Goal: Transaction & Acquisition: Purchase product/service

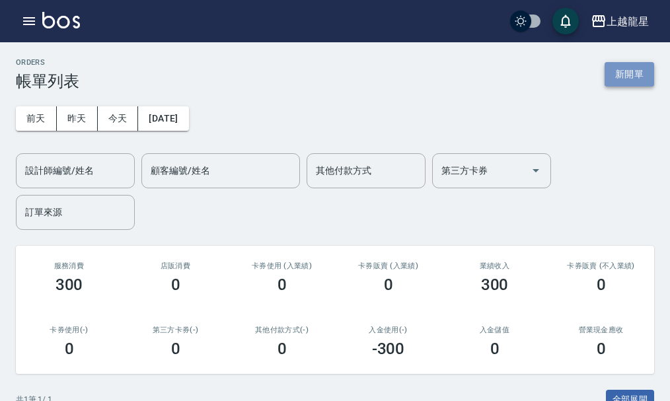
click at [619, 73] on button "新開單" at bounding box center [630, 74] width 50 height 24
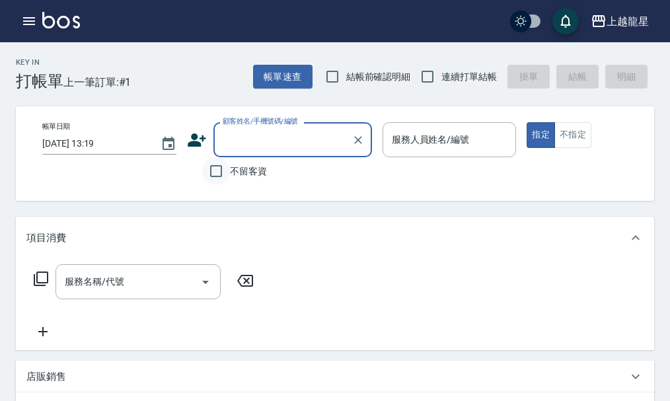
click at [216, 174] on input "不留客資" at bounding box center [216, 171] width 28 height 28
checkbox input "true"
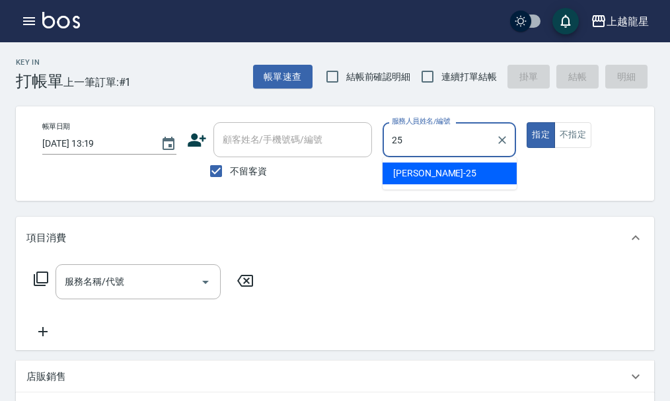
click at [465, 172] on div "淑雲 -25" at bounding box center [450, 174] width 134 height 22
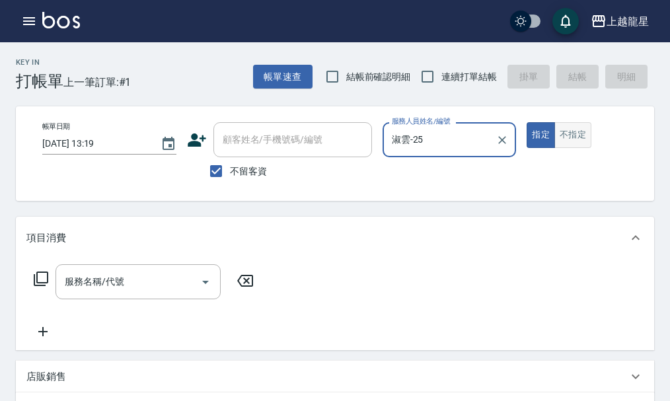
type input "淑雲-25"
click at [569, 139] on button "不指定" at bounding box center [572, 135] width 37 height 26
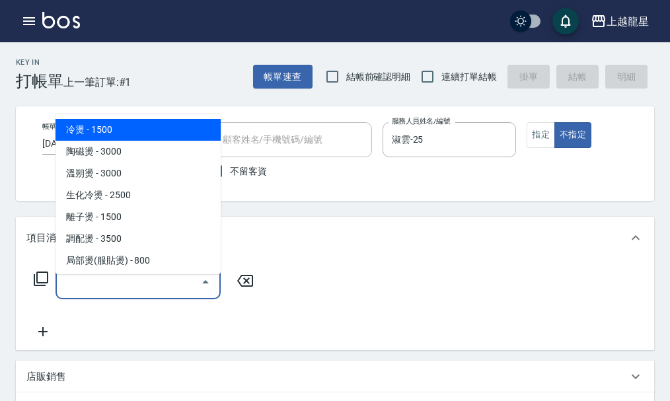
click at [145, 293] on input "服務名稱/代號" at bounding box center [127, 281] width 133 height 23
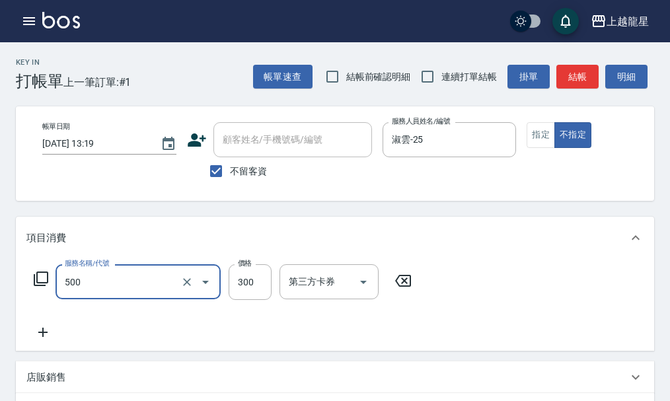
type input "一般洗髮(500)"
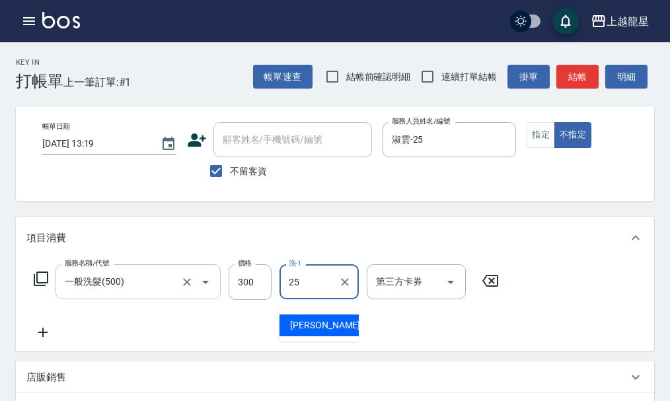
type input "淑雲-25"
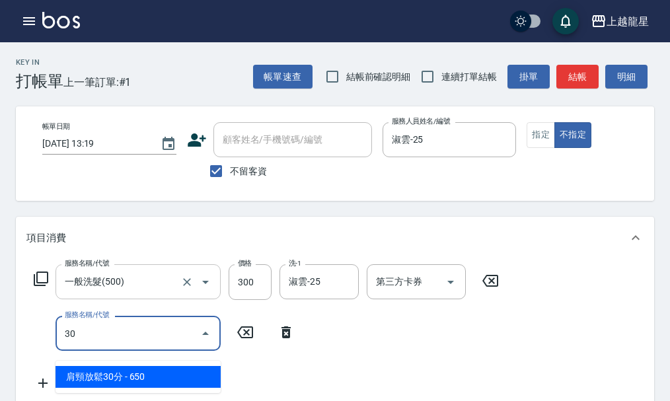
type input "304"
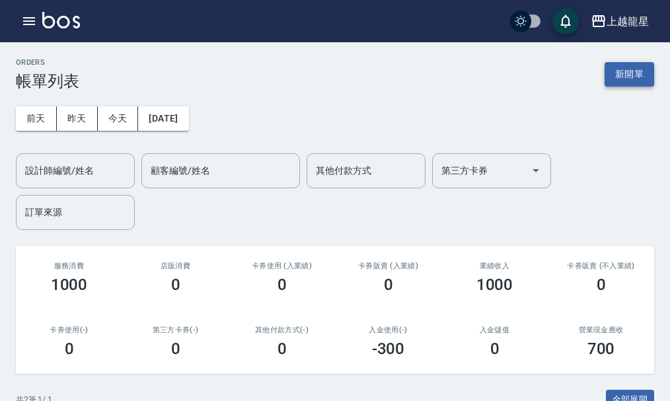
click at [621, 67] on button "新開單" at bounding box center [630, 74] width 50 height 24
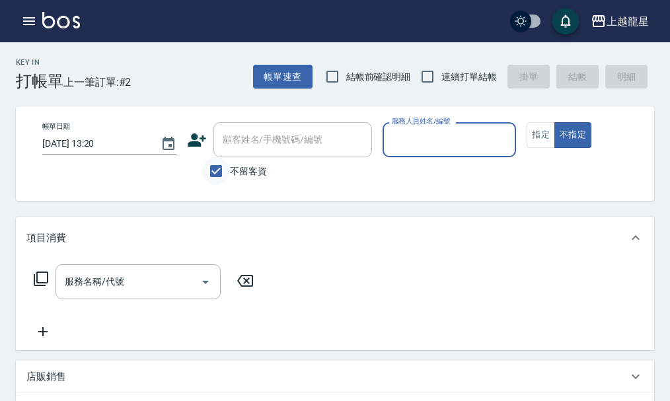
click at [223, 175] on input "不留客資" at bounding box center [216, 171] width 28 height 28
checkbox input "false"
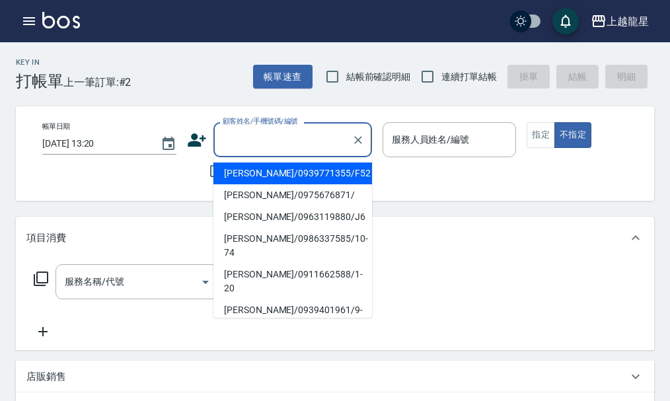
click at [230, 133] on div "顧客姓名/手機號碼/編號 顧客姓名/手機號碼/編號" at bounding box center [292, 139] width 159 height 35
type input "ㄗ"
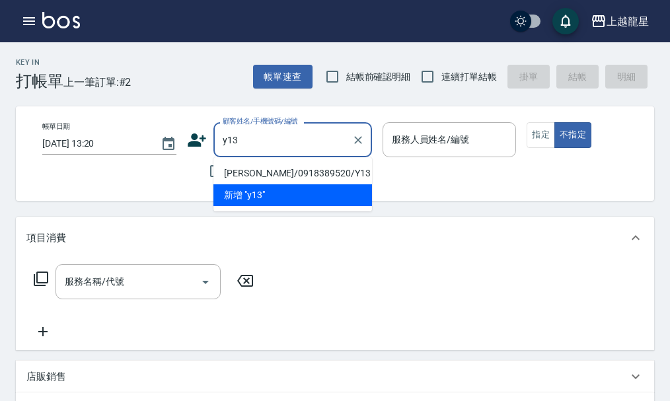
click at [243, 170] on li "[PERSON_NAME]/0918389520/Y13" at bounding box center [292, 174] width 159 height 22
type input "[PERSON_NAME]/0918389520/Y13"
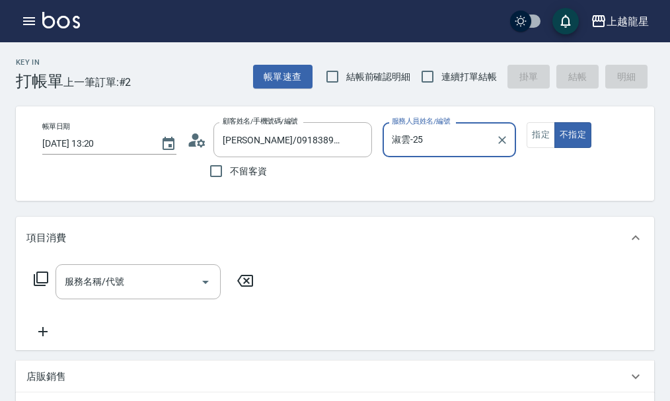
type input "淑雲-25"
click at [538, 135] on button "指定" at bounding box center [541, 135] width 28 height 26
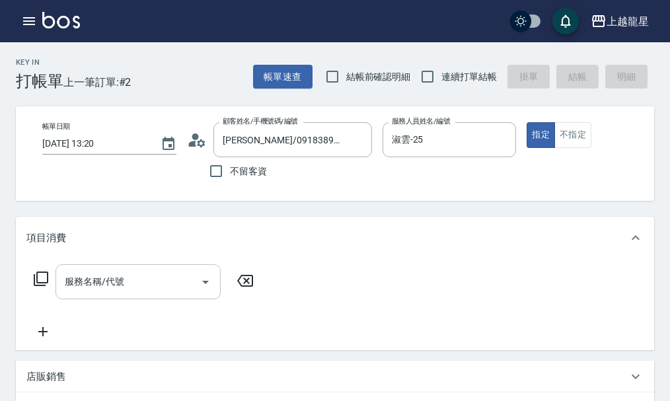
scroll to position [66, 0]
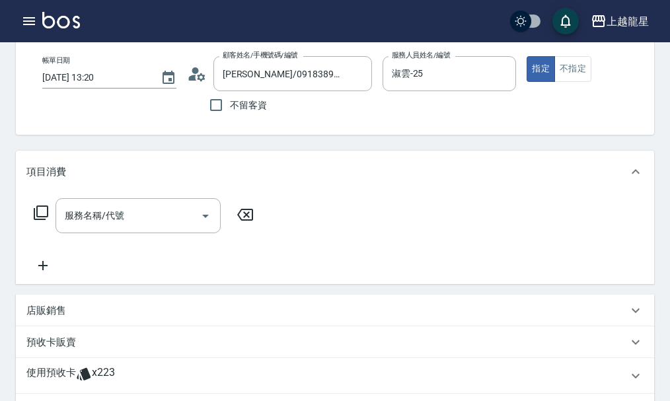
click at [62, 318] on p "店販銷售" at bounding box center [46, 311] width 40 height 14
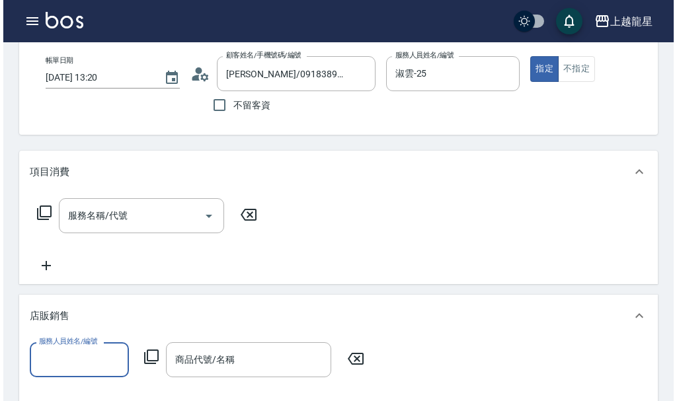
scroll to position [0, 0]
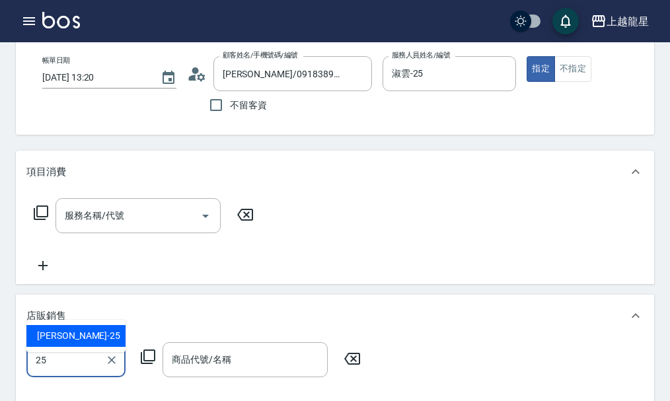
type input "淑雲-25"
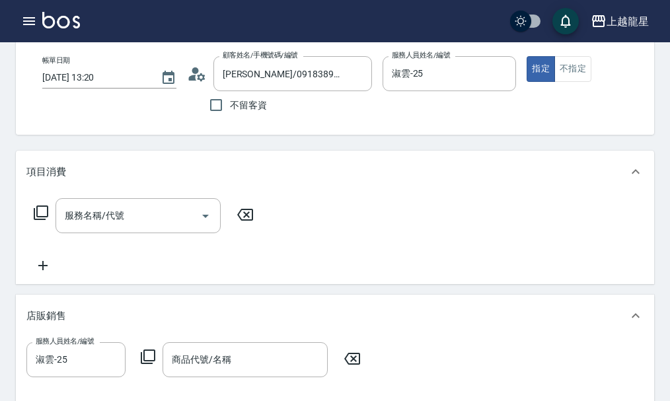
click at [146, 365] on icon at bounding box center [148, 357] width 16 height 16
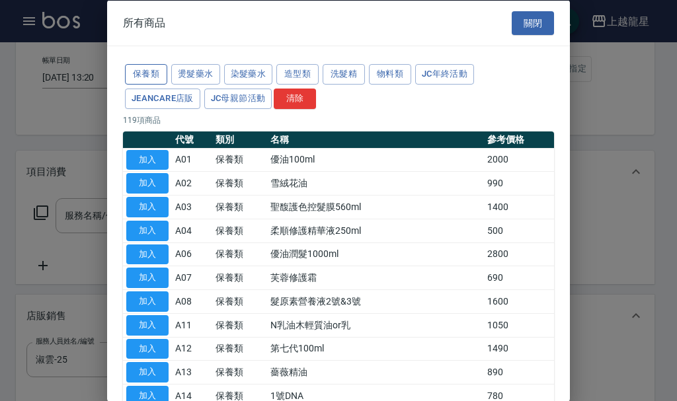
click at [139, 69] on button "保養類" at bounding box center [146, 74] width 42 height 20
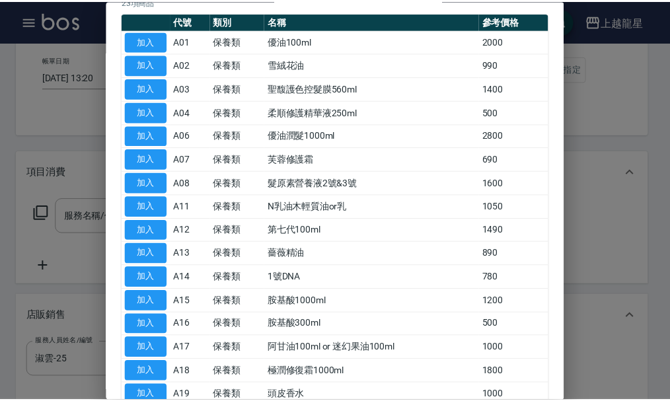
scroll to position [330, 0]
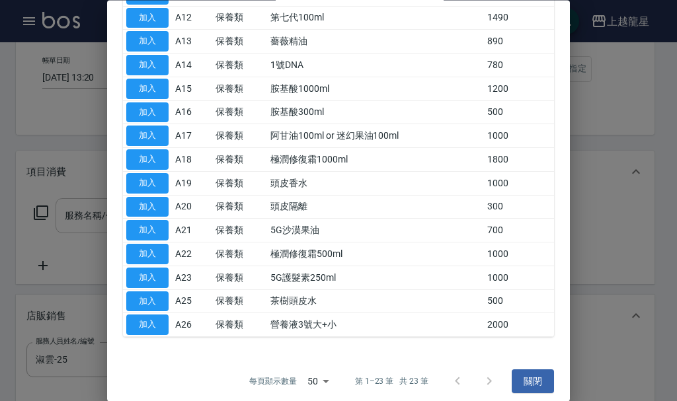
click at [154, 210] on button "加入" at bounding box center [147, 207] width 42 height 20
type input "頭皮隔離"
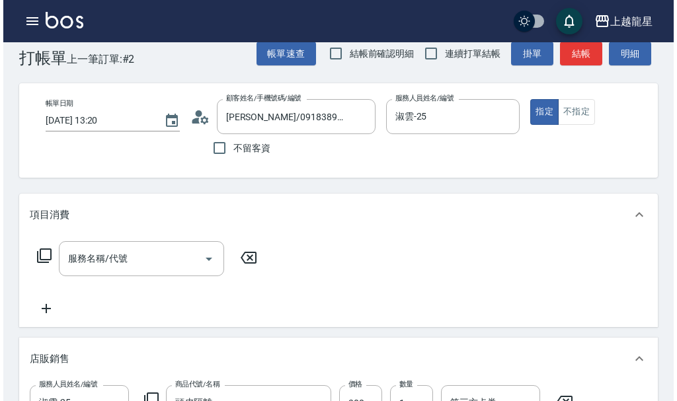
scroll to position [0, 0]
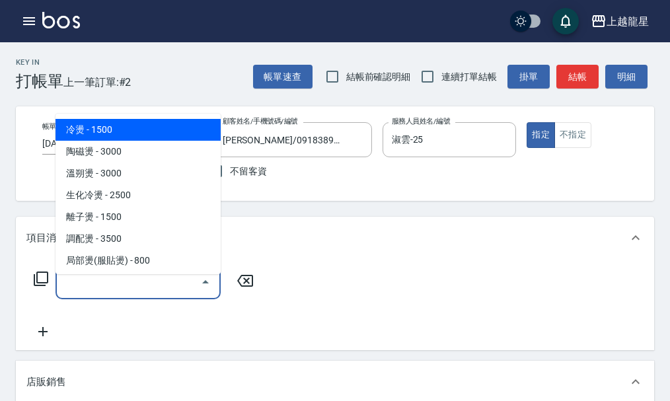
click at [153, 286] on input "服務名稱/代號" at bounding box center [127, 281] width 133 height 23
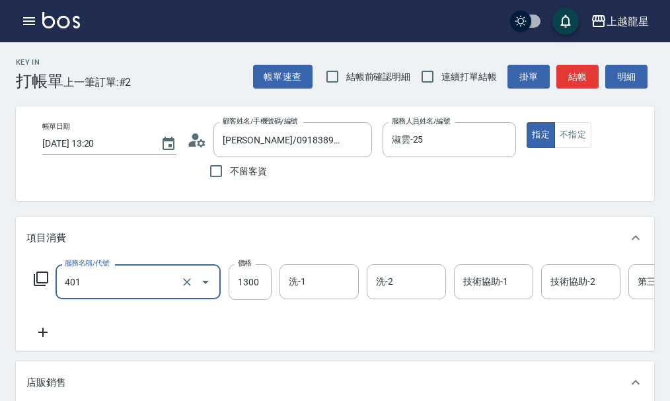
type input "染髮根3公分內(401)"
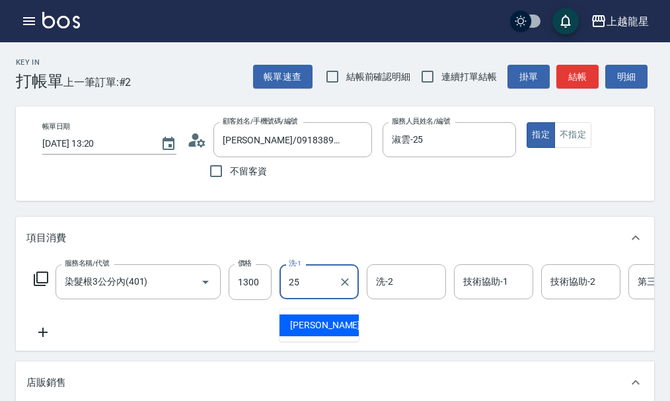
type input "淑雲-25"
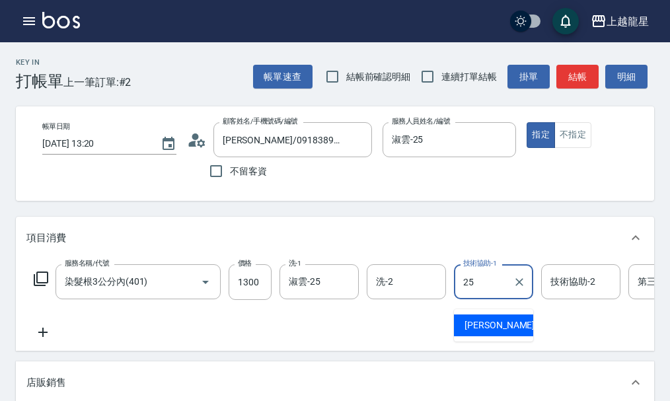
type input "淑雲-25"
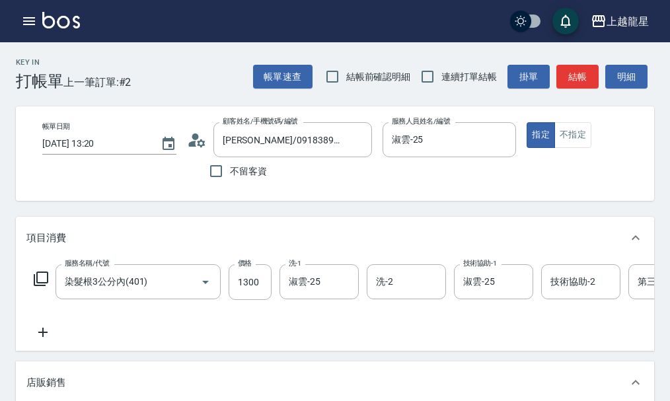
click at [47, 286] on icon at bounding box center [41, 279] width 15 height 15
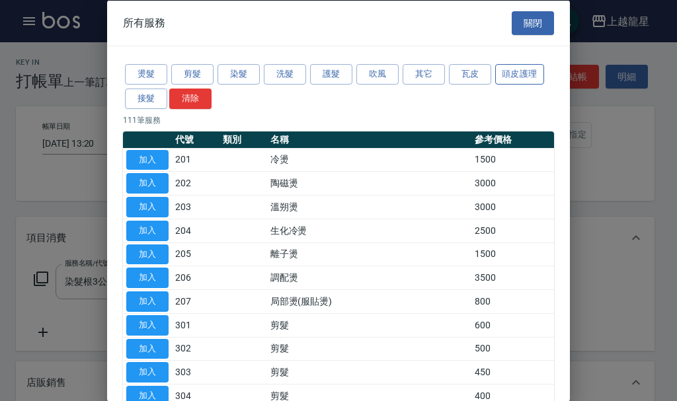
click at [498, 72] on button "頭皮護理" at bounding box center [519, 74] width 49 height 20
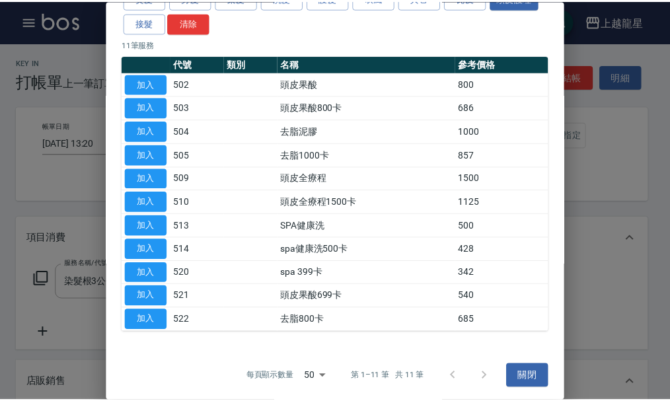
scroll to position [79, 0]
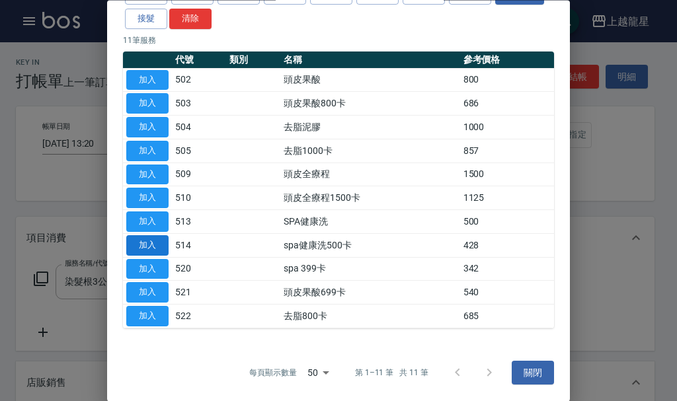
click at [153, 244] on button "加入" at bounding box center [147, 245] width 42 height 20
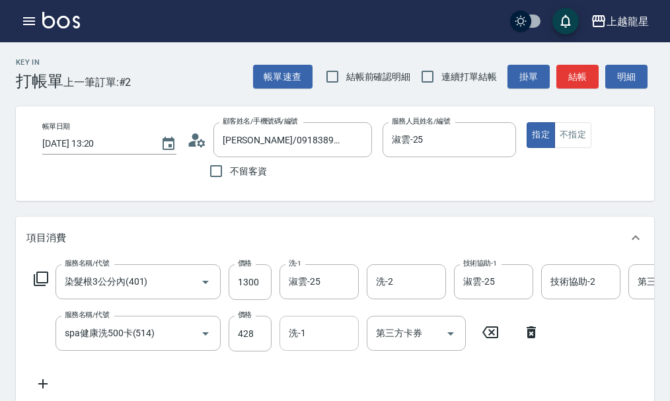
click at [294, 339] on input "洗-1" at bounding box center [318, 333] width 67 height 23
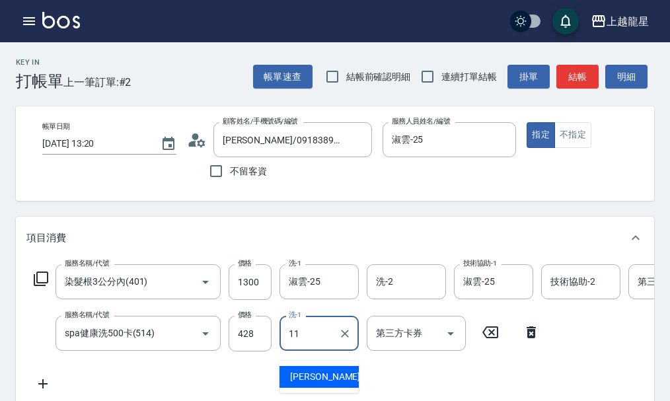
type input "[PERSON_NAME]-11"
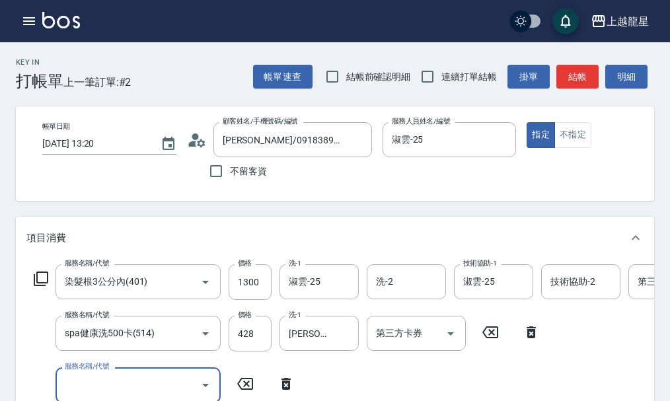
scroll to position [6, 0]
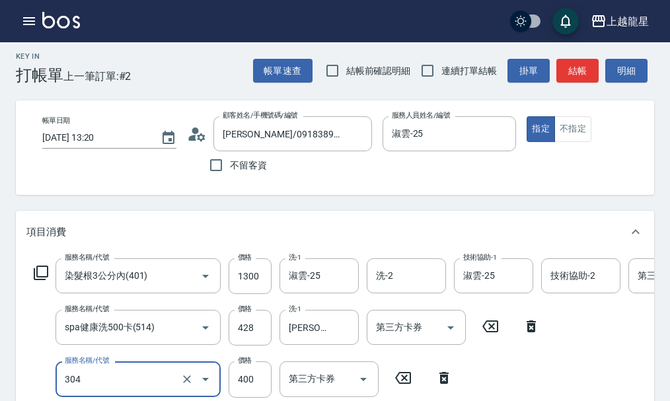
type input "剪髮(304)"
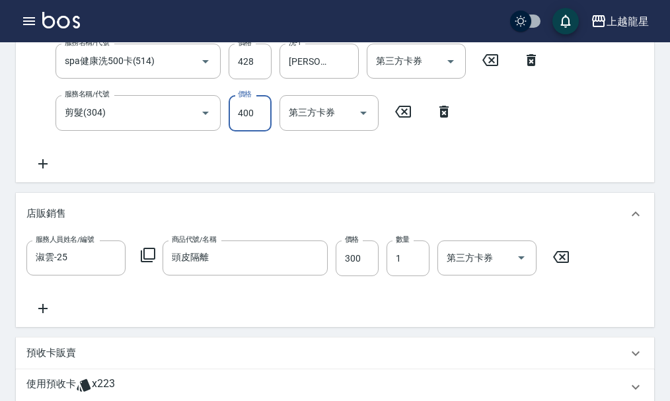
scroll to position [211, 0]
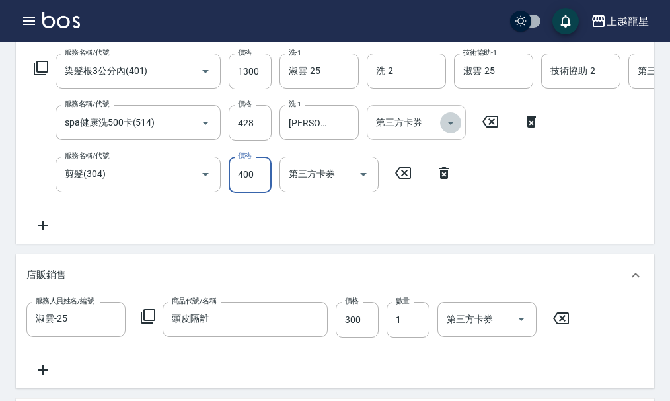
click at [455, 131] on icon "Open" at bounding box center [451, 123] width 16 height 16
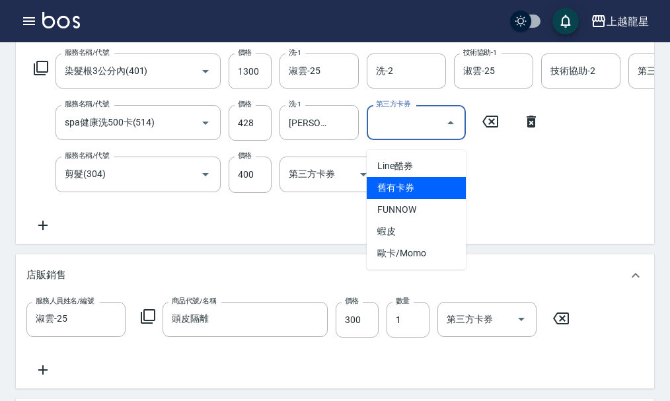
click at [441, 180] on span "舊有卡券" at bounding box center [416, 188] width 99 height 22
type input "舊有卡券"
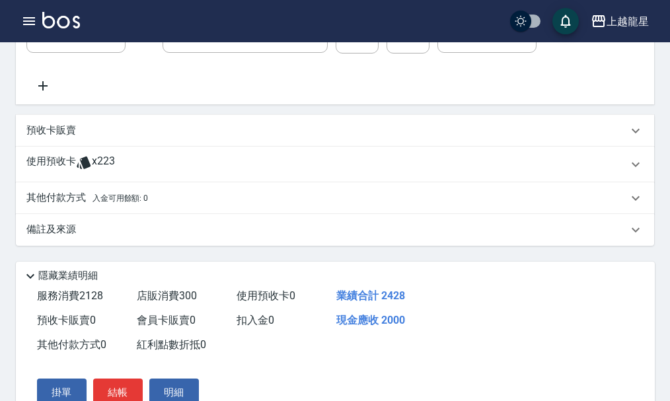
scroll to position [541, 0]
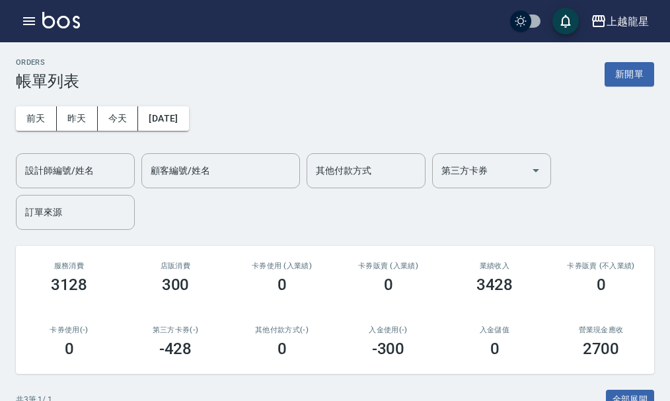
click at [71, 23] on img at bounding box center [61, 20] width 38 height 17
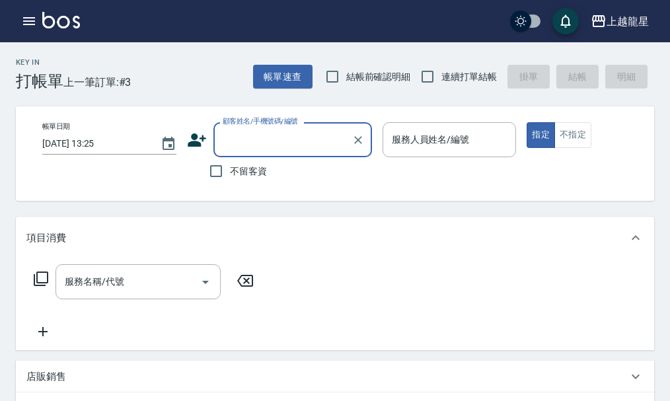
click at [239, 126] on label "顧客姓名/手機號碼/編號" at bounding box center [260, 121] width 75 height 10
click at [239, 128] on input "顧客姓名/手機號碼/編號" at bounding box center [282, 139] width 127 height 23
click at [231, 152] on div "顧客姓名/手機號碼/編號" at bounding box center [292, 139] width 159 height 35
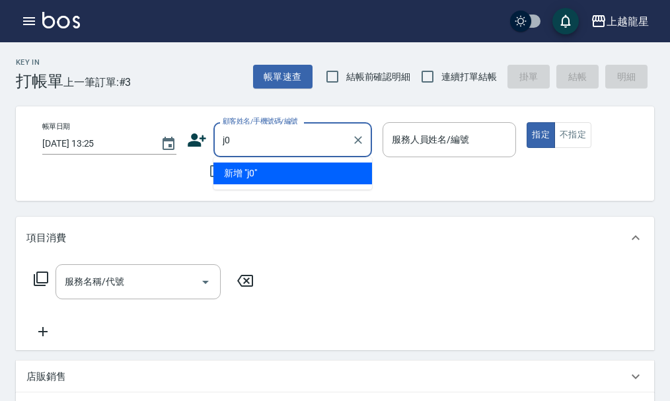
type input "j"
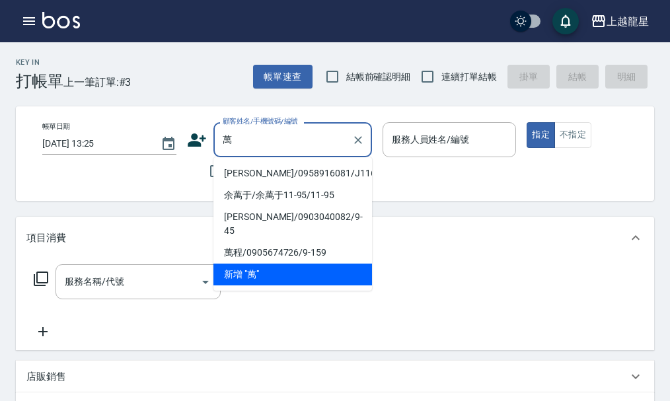
type input "[PERSON_NAME]/0958916081/J116"
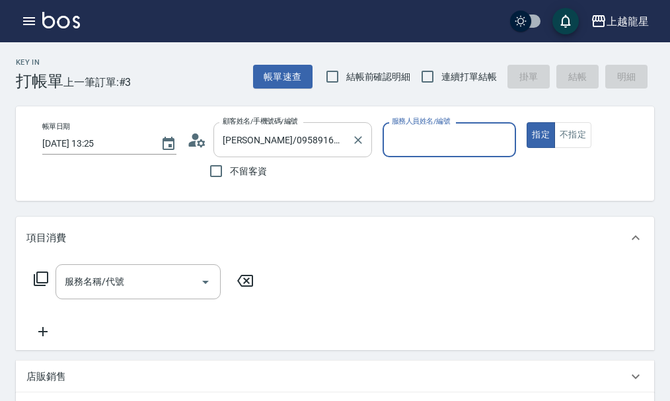
type input "Alisa-10"
click at [527, 122] on button "指定" at bounding box center [541, 135] width 28 height 26
type button "true"
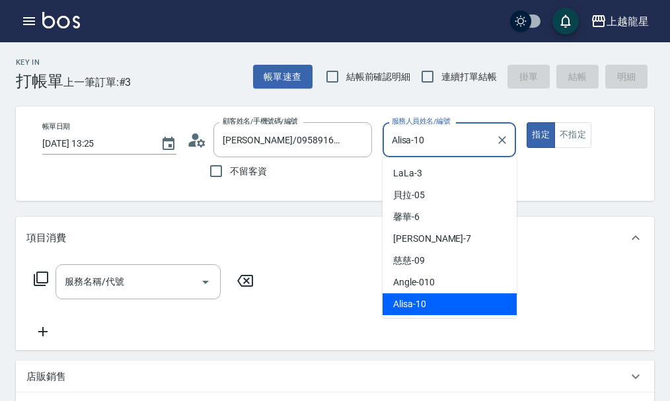
drag, startPoint x: 451, startPoint y: 137, endPoint x: 394, endPoint y: 159, distance: 60.9
click at [394, 159] on body "上越龍星 登出 櫃檯作業 打帳單 帳單列表 現金收支登錄 高階收支登錄 材料自購登錄 每日結帳 現場電腦打卡 預約管理 預約管理 單日預約紀錄 單週預約紀錄 …" at bounding box center [335, 367] width 670 height 734
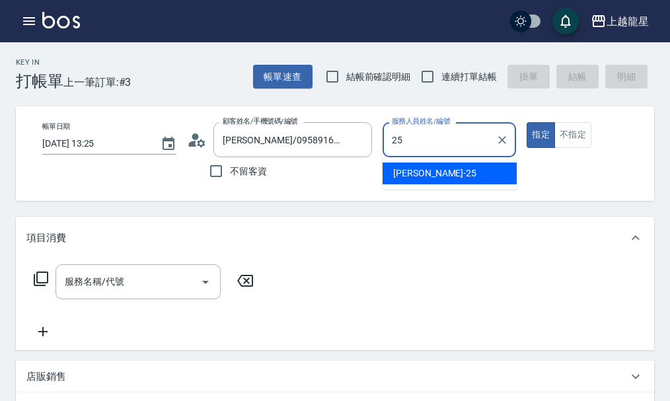
type input "淑雲-25"
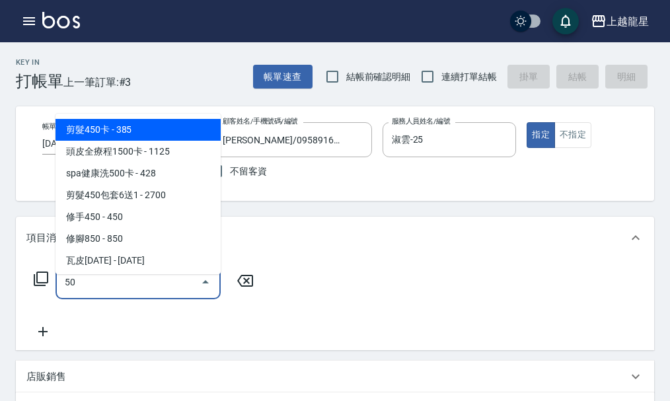
type input "5"
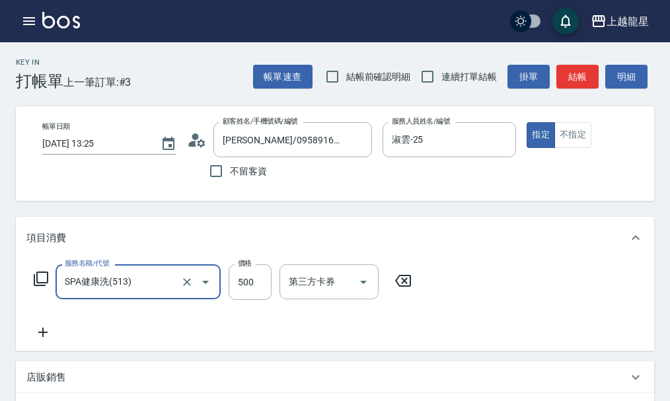
type input "SPA健康洗(513)"
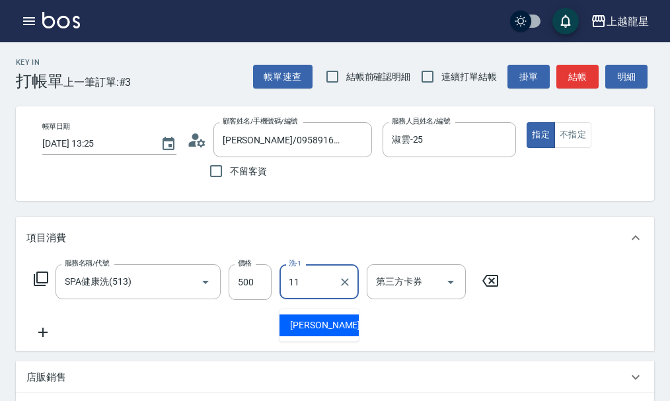
type input "[PERSON_NAME]-11"
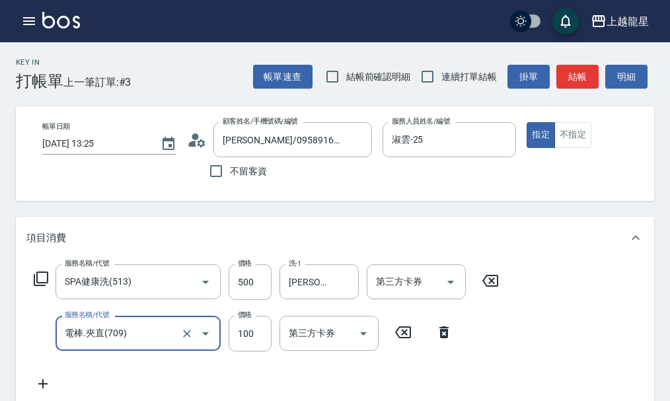
type input "電棒.夾直(709)"
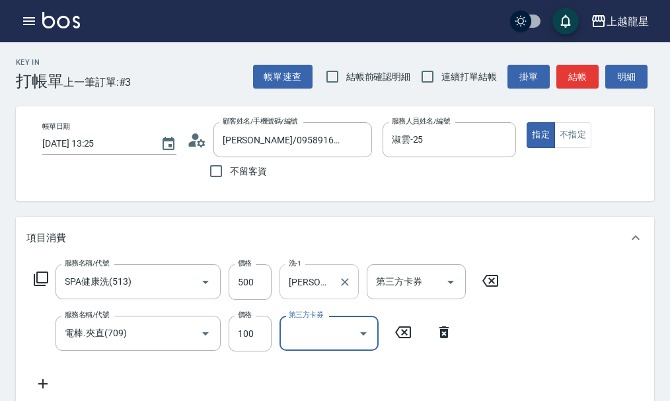
scroll to position [400, 0]
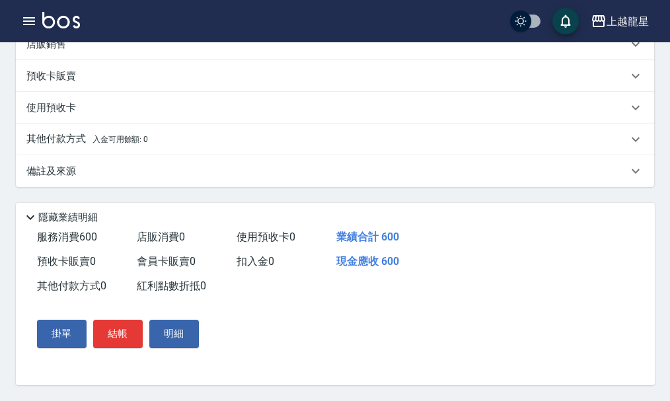
click at [136, 316] on div "掛單 結帳 明細" at bounding box center [118, 334] width 172 height 38
click at [120, 326] on button "結帳" at bounding box center [118, 334] width 50 height 28
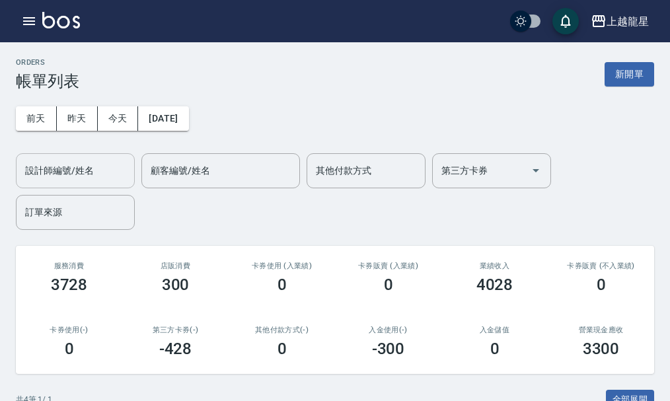
click at [77, 170] on div "設計師編號/姓名 設計師編號/姓名" at bounding box center [75, 170] width 119 height 35
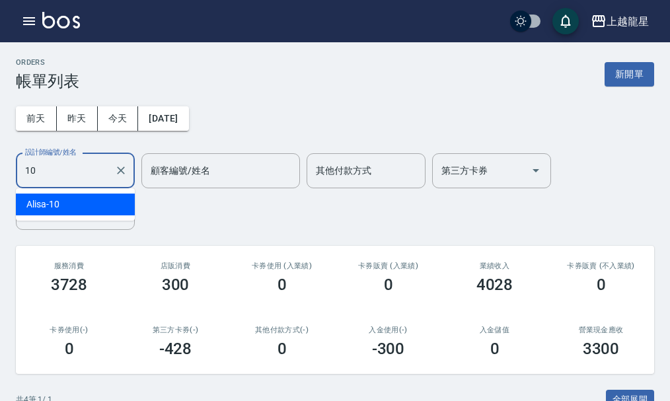
type input "Alisa-10"
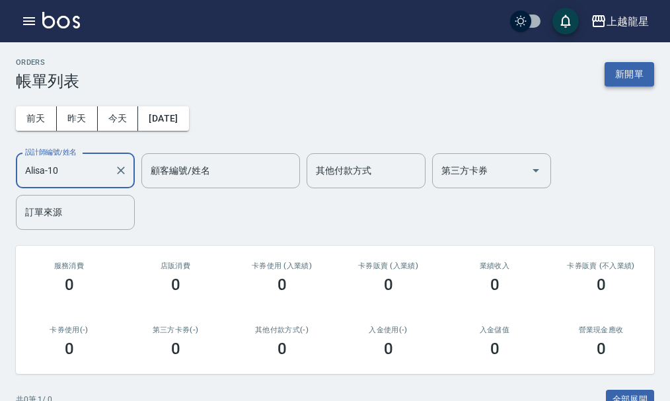
click at [634, 79] on button "新開單" at bounding box center [630, 74] width 50 height 24
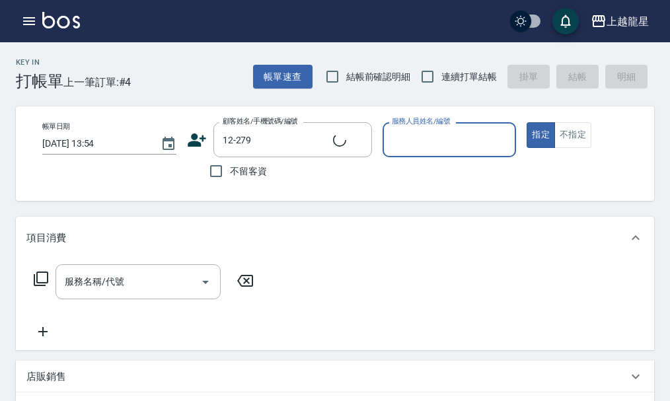
type input "[PERSON_NAME]/0956266858/12-279"
type input "Alisa-10"
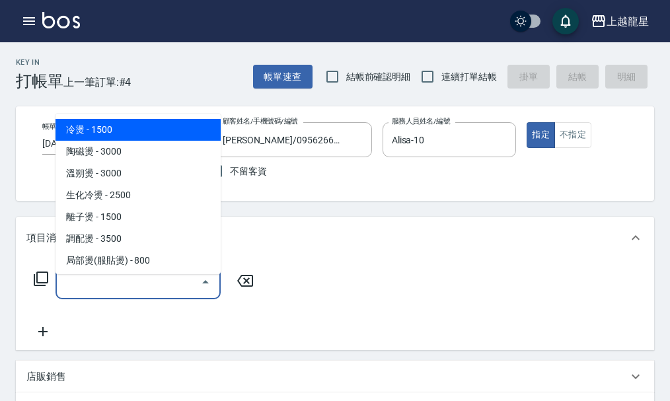
click at [157, 291] on input "服務名稱/代號" at bounding box center [127, 281] width 133 height 23
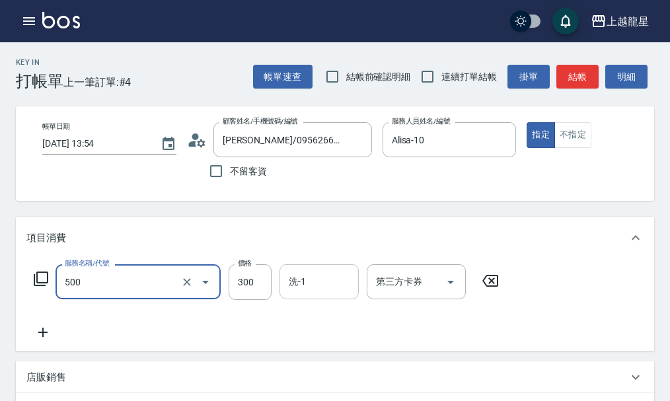
type input "一般洗髮(500)"
click at [332, 284] on input "洗-1" at bounding box center [318, 281] width 67 height 23
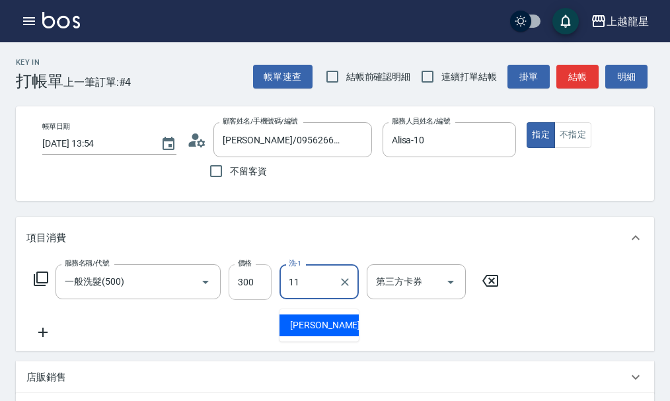
type input "[PERSON_NAME]-11"
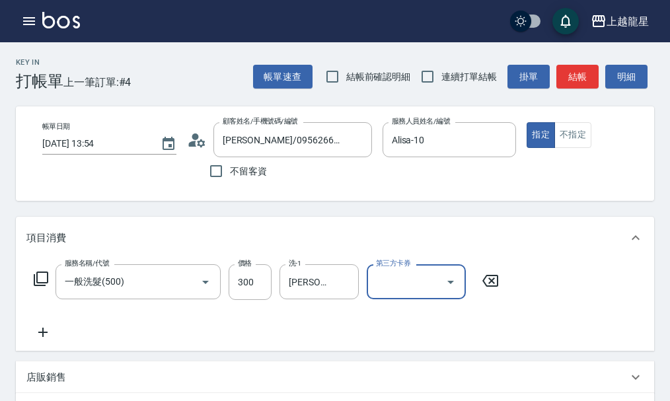
click at [43, 337] on icon at bounding box center [42, 332] width 9 height 9
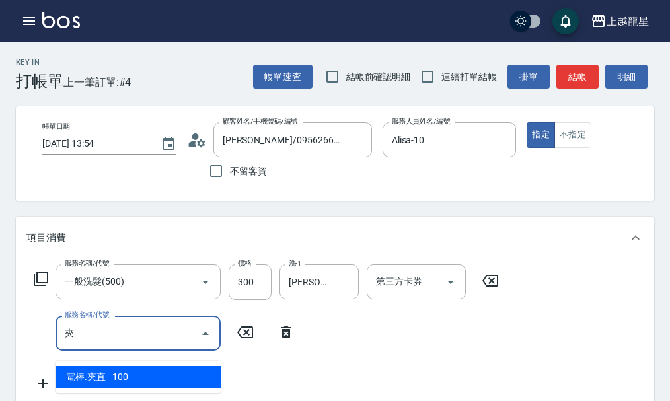
click at [79, 371] on span "電棒.夾直 - 100" at bounding box center [138, 377] width 165 height 22
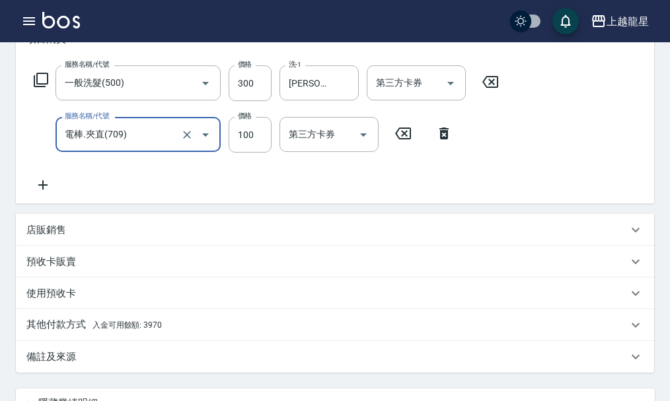
scroll to position [330, 0]
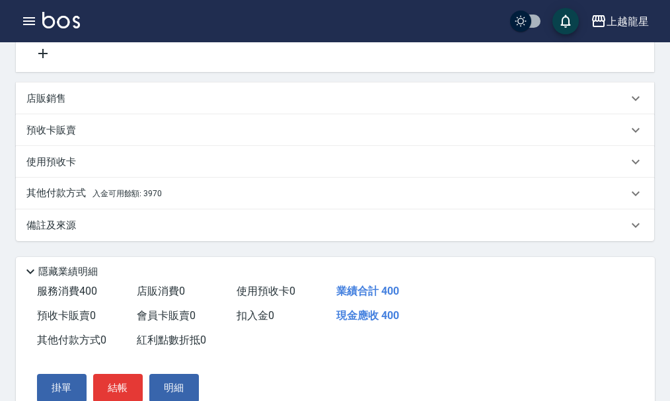
type input "電棒.夾直(709)"
click at [218, 201] on div "其他付款方式 入金可用餘額: 3970" at bounding box center [326, 193] width 601 height 15
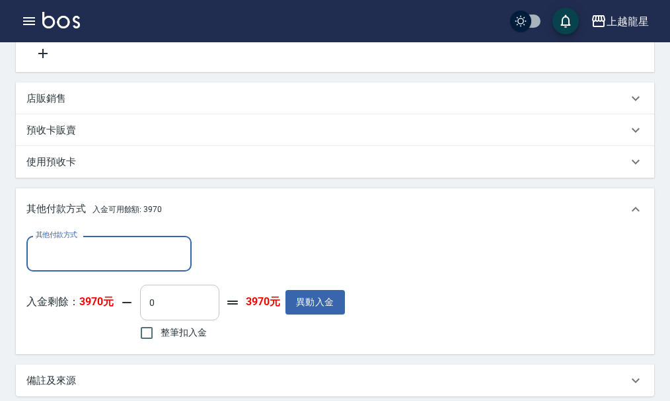
scroll to position [0, 0]
click at [146, 340] on input "整筆扣入金" at bounding box center [147, 333] width 28 height 28
checkbox input "true"
type input "400"
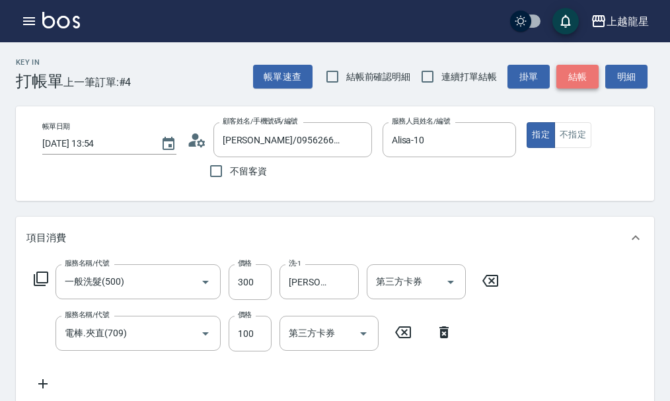
click at [560, 75] on button "結帳" at bounding box center [577, 77] width 42 height 24
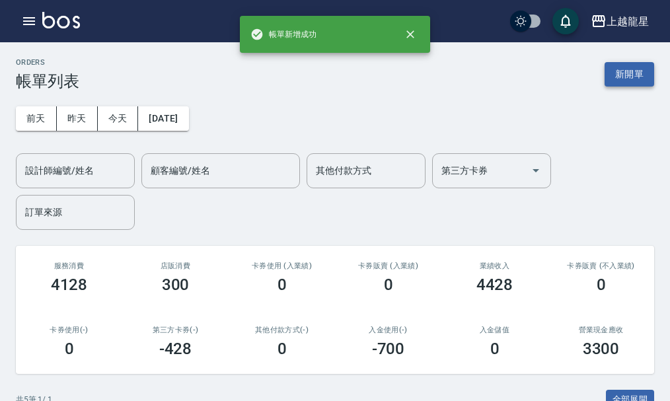
click at [613, 71] on button "新開單" at bounding box center [630, 74] width 50 height 24
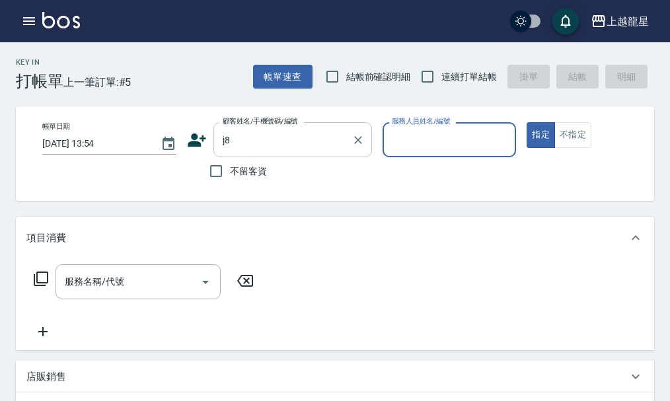
click at [291, 143] on input "j8" at bounding box center [282, 139] width 127 height 23
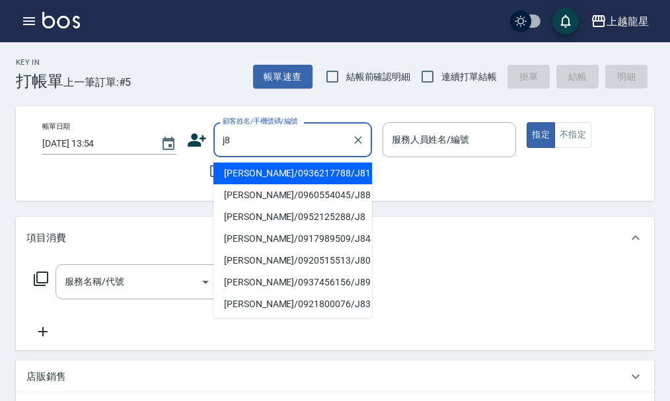
click at [306, 147] on input "j8" at bounding box center [282, 139] width 127 height 23
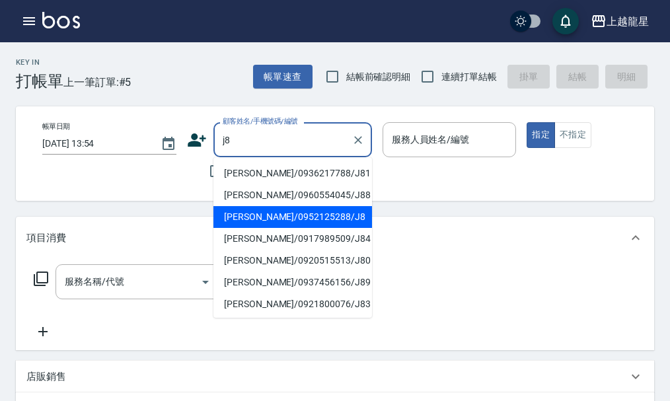
click at [295, 217] on li "[PERSON_NAME]/0952125288/J8" at bounding box center [292, 217] width 159 height 22
type input "[PERSON_NAME]/0952125288/J8"
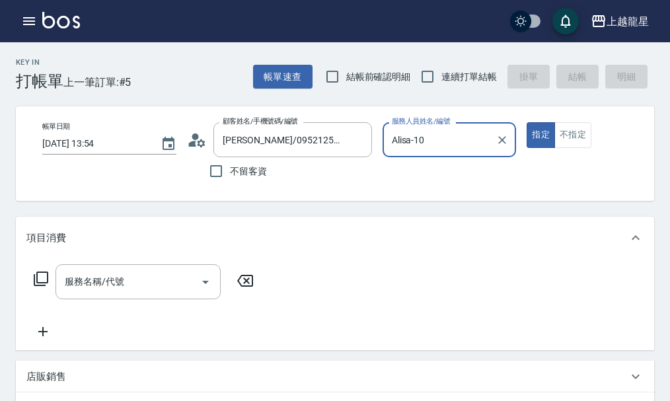
type input "Alisa-10"
click at [186, 285] on input "服務名稱/代號" at bounding box center [127, 281] width 133 height 23
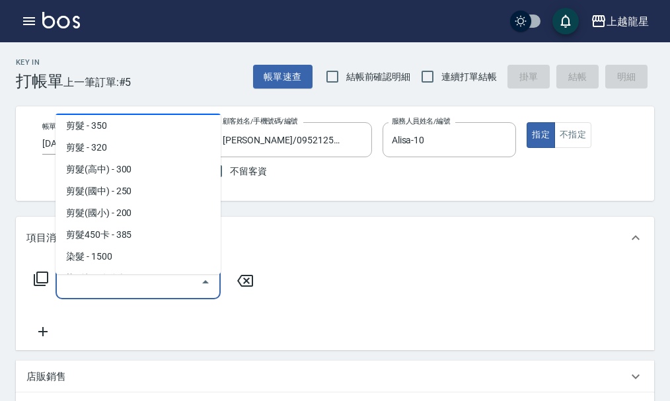
scroll to position [330, 0]
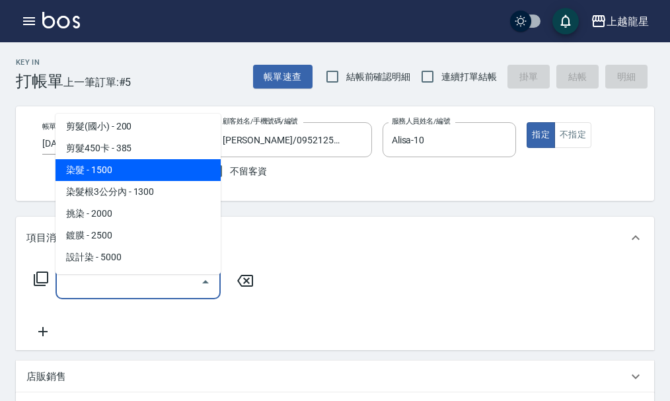
click at [169, 174] on span "染髮 - 1500" at bounding box center [138, 170] width 165 height 22
type input "染髮(400)"
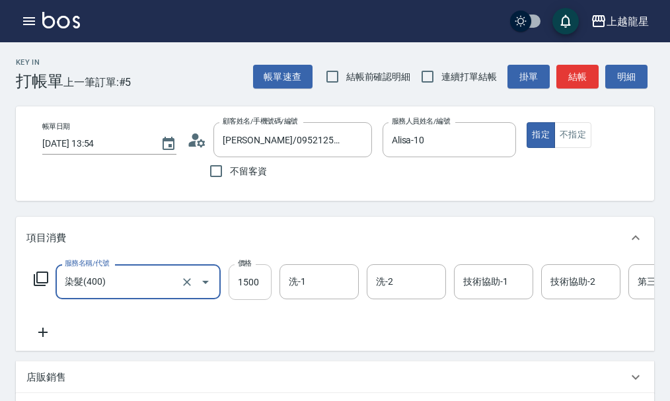
click at [240, 282] on div "價格 1500 價格" at bounding box center [250, 282] width 43 height 36
click at [240, 295] on input "1500" at bounding box center [250, 282] width 43 height 36
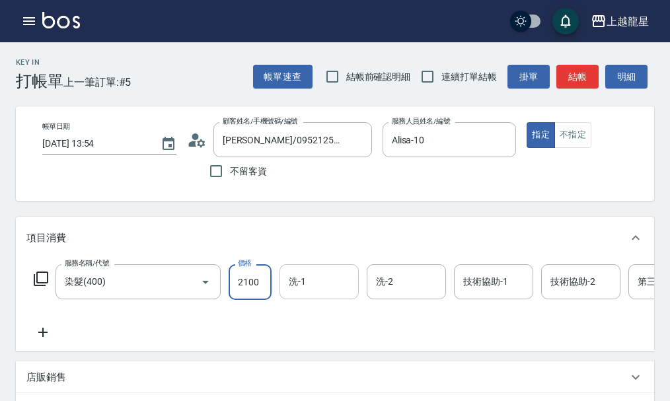
type input "2100"
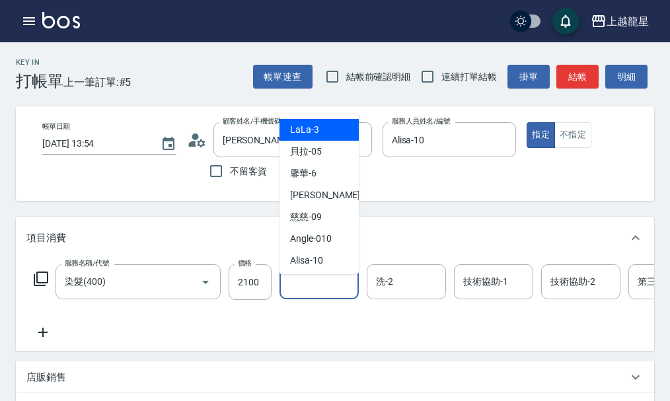
click at [332, 293] on input "洗-1" at bounding box center [318, 281] width 67 height 23
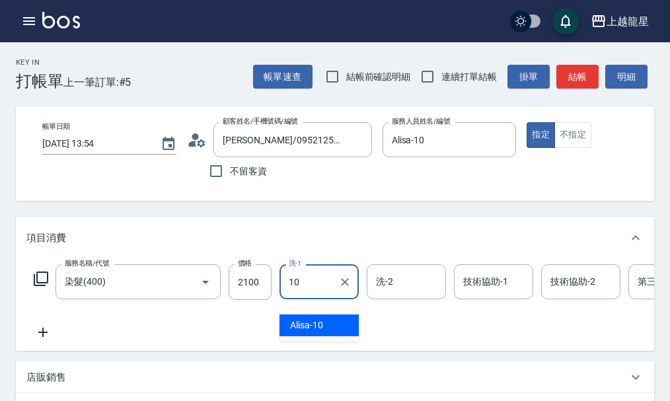
type input "Alisa-10"
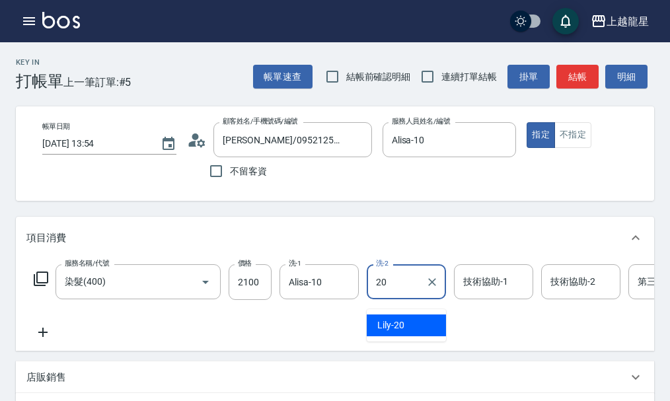
type input "Lily-20"
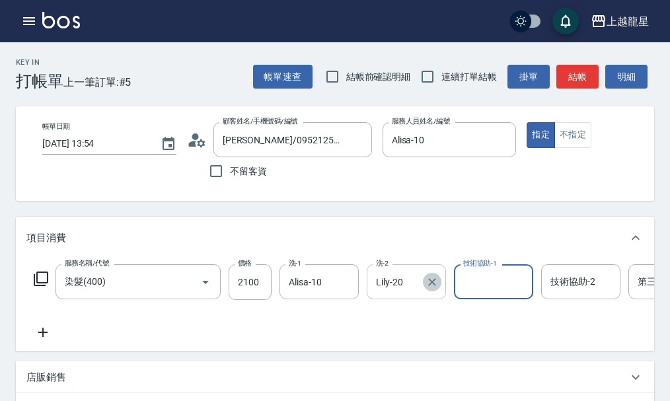
click at [434, 289] on icon "Clear" at bounding box center [432, 282] width 13 height 13
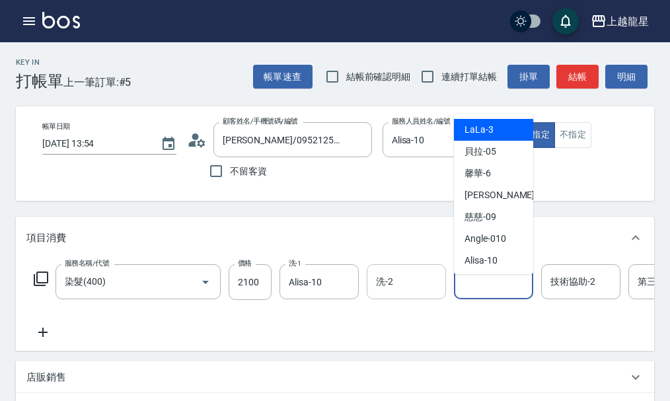
click at [470, 291] on div "技術協助-1 技術協助-1" at bounding box center [493, 281] width 79 height 35
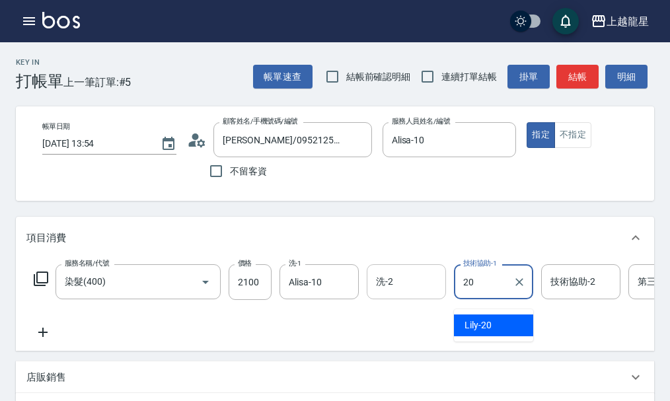
type input "Lily-20"
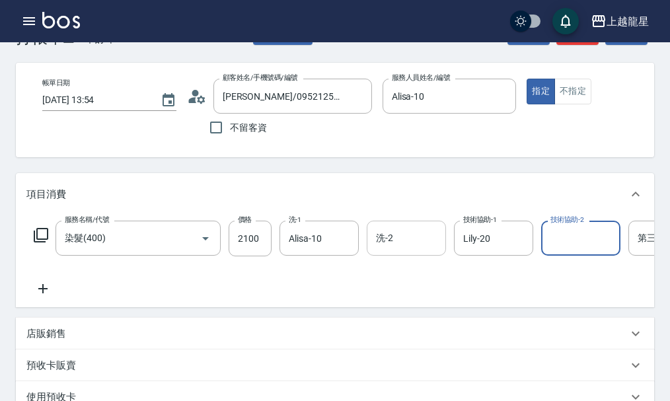
scroll to position [66, 0]
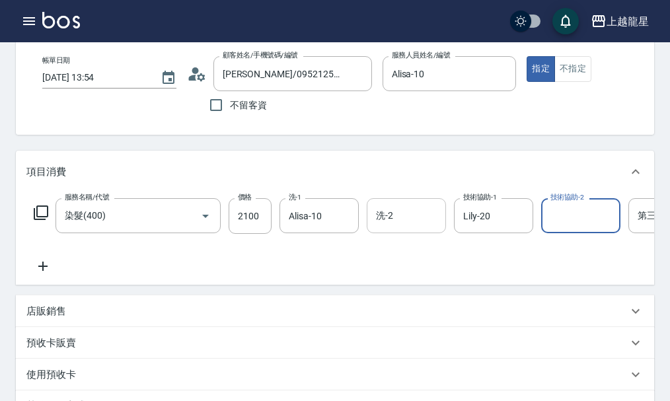
click at [46, 319] on p "店販銷售" at bounding box center [46, 312] width 40 height 14
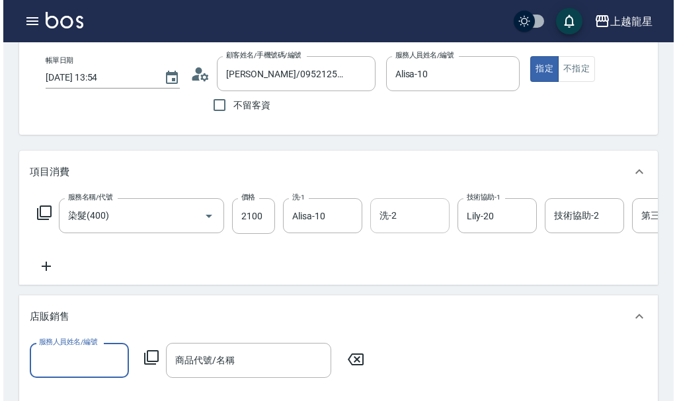
scroll to position [0, 0]
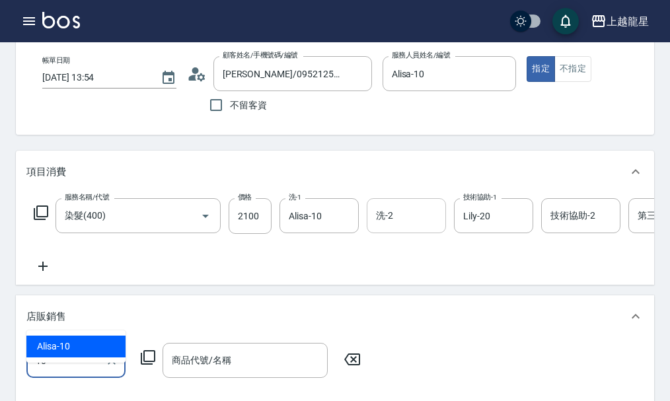
type input "Alisa-10"
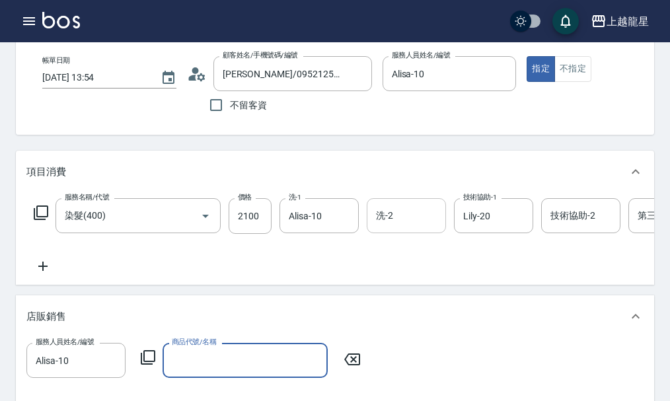
click at [149, 365] on icon at bounding box center [148, 358] width 16 height 16
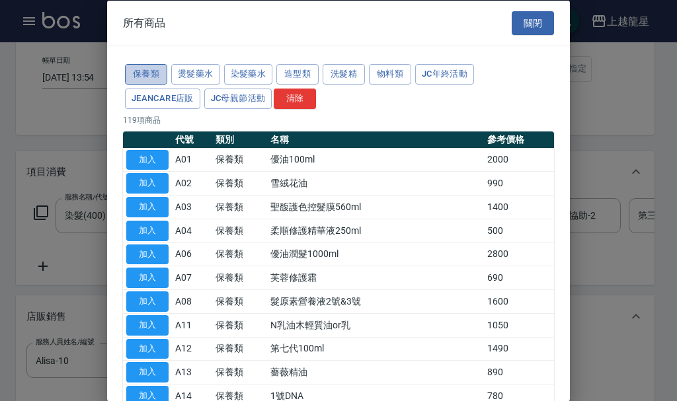
click at [163, 77] on button "保養類" at bounding box center [146, 74] width 42 height 20
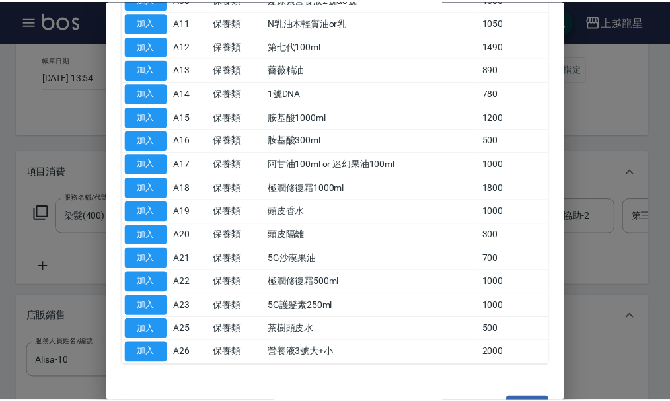
scroll to position [339, 0]
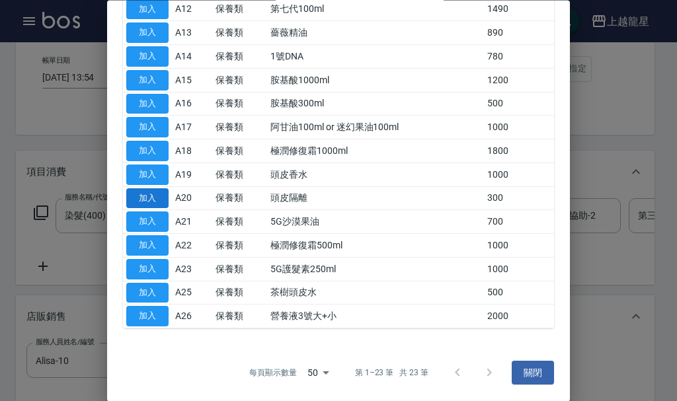
click at [153, 202] on button "加入" at bounding box center [147, 198] width 42 height 20
type input "頭皮隔離"
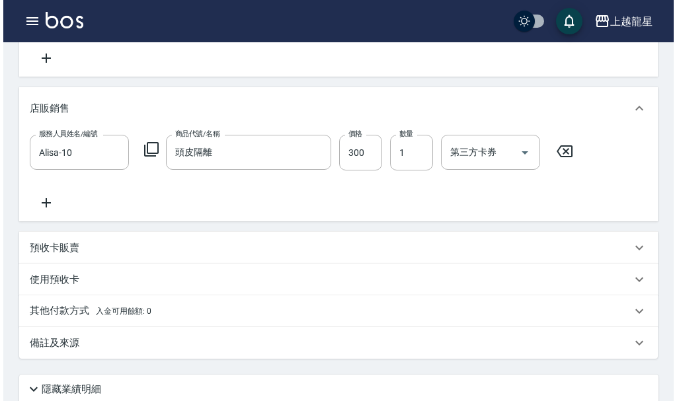
scroll to position [198, 0]
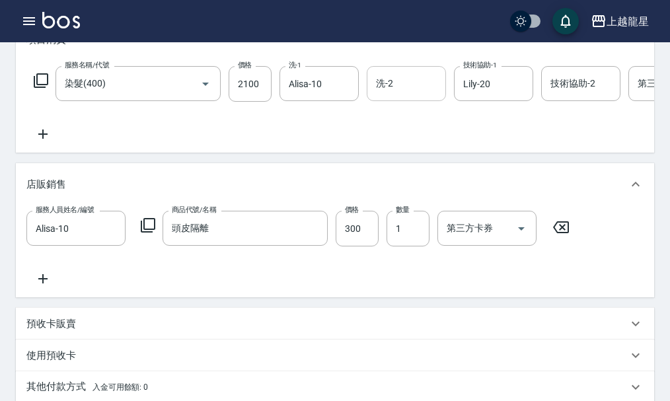
click at [146, 233] on icon at bounding box center [148, 225] width 16 height 16
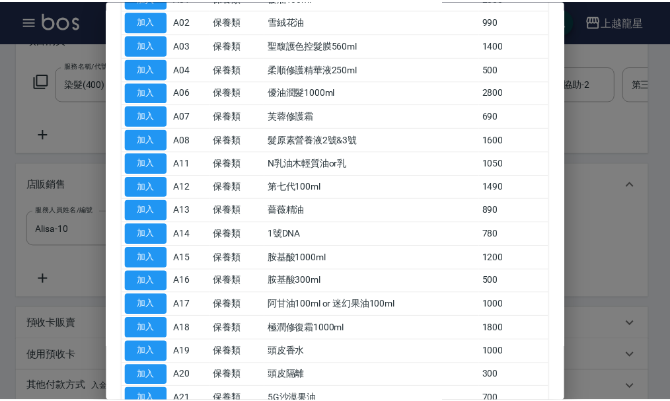
scroll to position [141, 0]
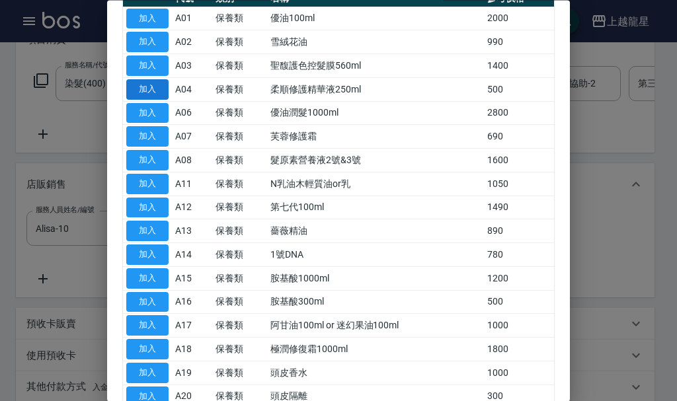
click at [140, 83] on button "加入" at bounding box center [147, 89] width 42 height 20
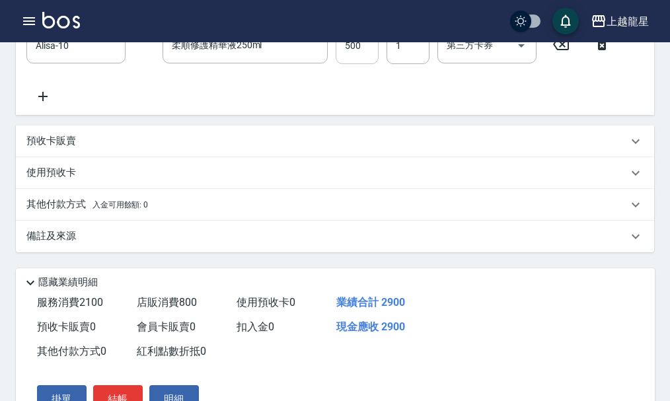
scroll to position [325, 0]
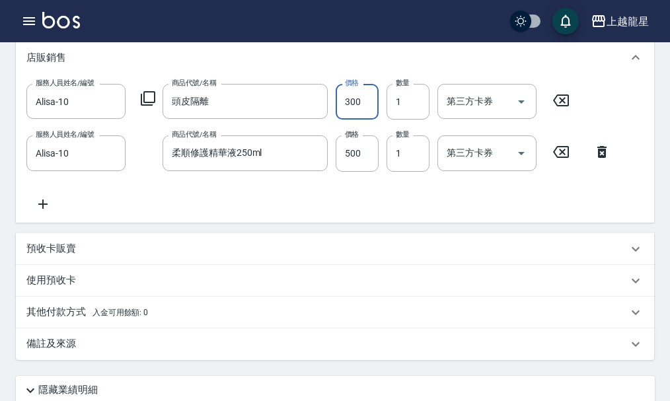
click at [350, 114] on input "300" at bounding box center [357, 102] width 43 height 36
type input "299"
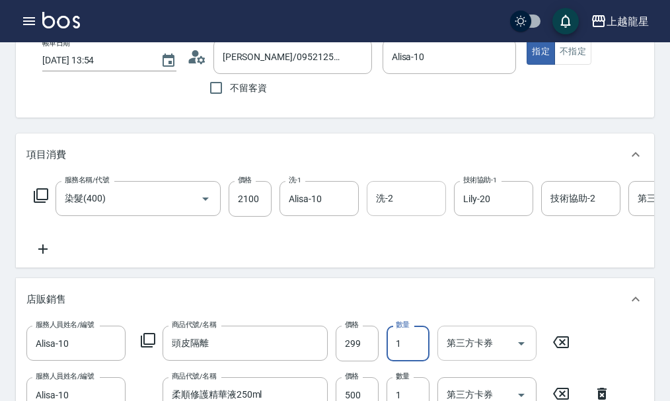
scroll to position [61, 0]
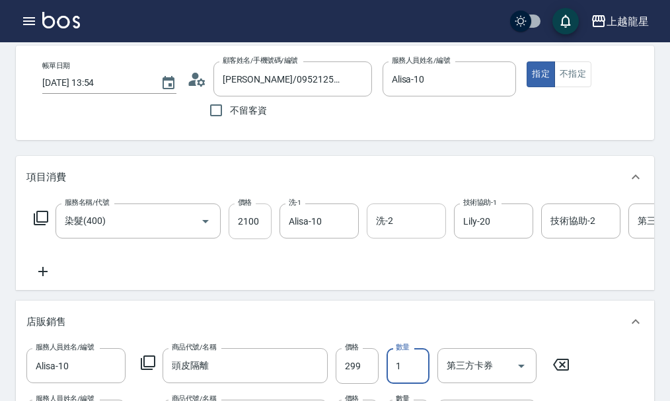
click at [245, 235] on input "2100" at bounding box center [250, 222] width 43 height 36
type input "1650"
click at [52, 276] on icon at bounding box center [42, 272] width 33 height 16
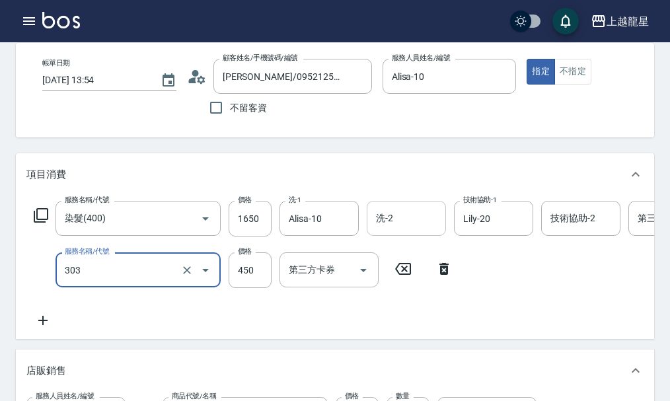
scroll to position [0, 0]
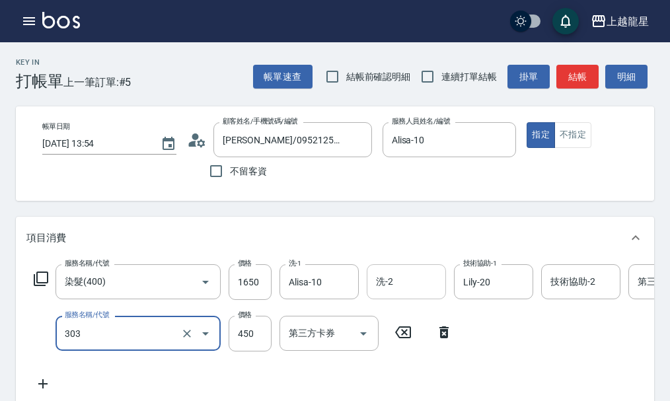
type input "剪髮(303)"
click at [578, 82] on button "結帳" at bounding box center [577, 77] width 42 height 24
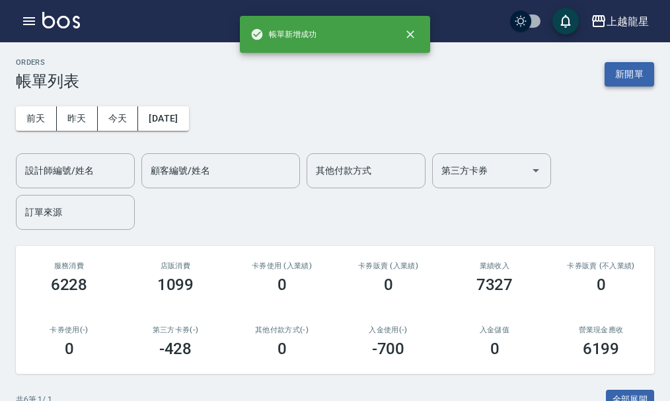
click at [617, 71] on button "新開單" at bounding box center [630, 74] width 50 height 24
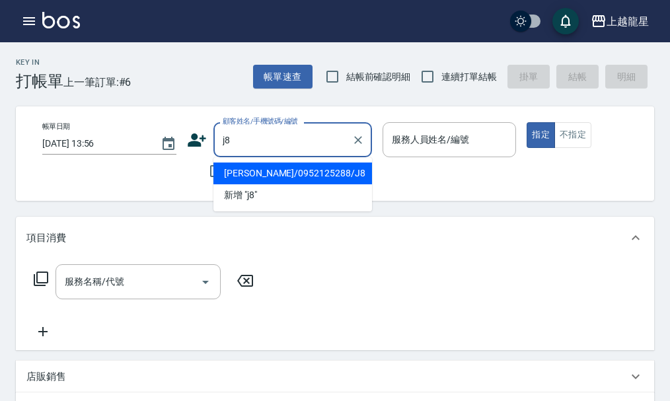
type input "[PERSON_NAME]/0936217788/J81"
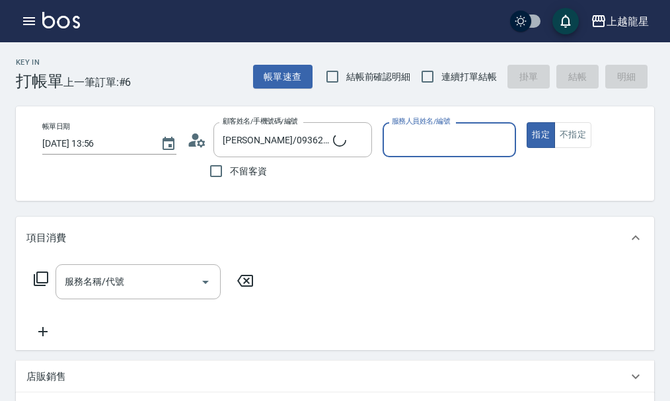
type input "Alisa-10"
click at [174, 279] on div "服務名稱/代號" at bounding box center [138, 281] width 165 height 35
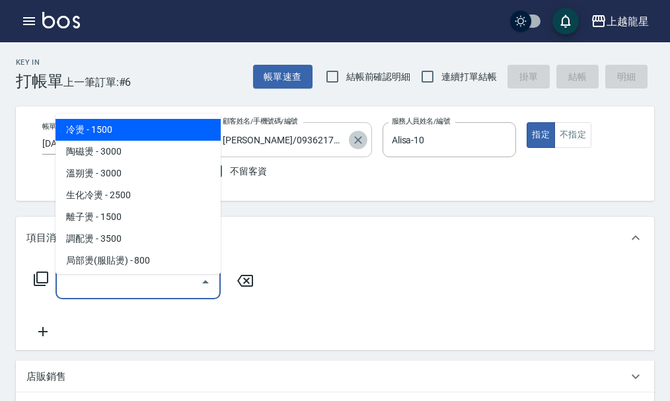
click at [358, 140] on icon "Clear" at bounding box center [358, 140] width 8 height 8
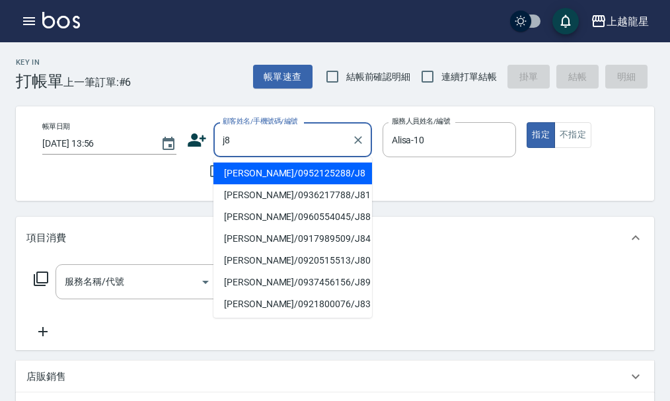
click at [272, 168] on li "[PERSON_NAME]/0952125288/J8" at bounding box center [292, 174] width 159 height 22
type input "[PERSON_NAME]/0952125288/J8"
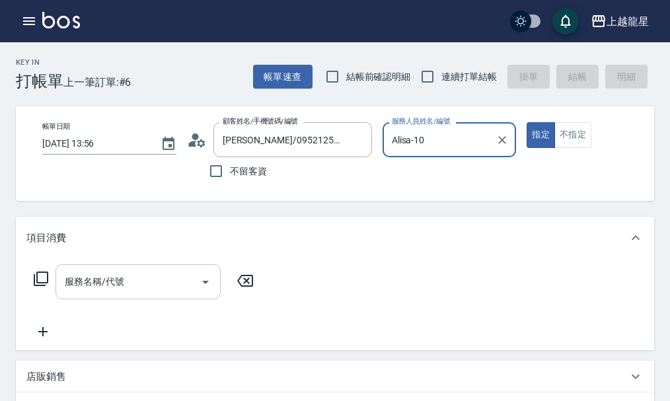
click at [163, 293] on input "服務名稱/代號" at bounding box center [127, 281] width 133 height 23
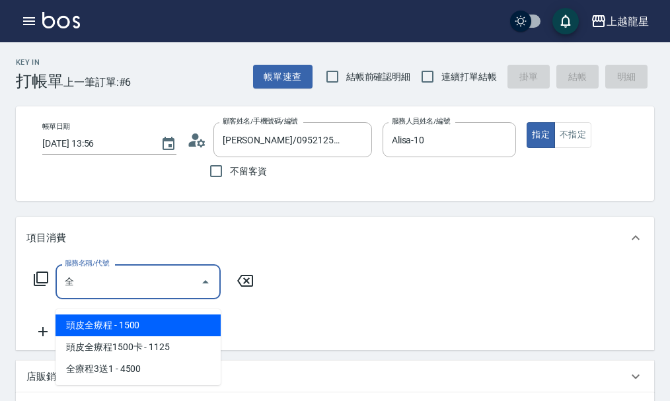
click at [170, 317] on span "頭皮全療程 - 1500" at bounding box center [138, 326] width 165 height 22
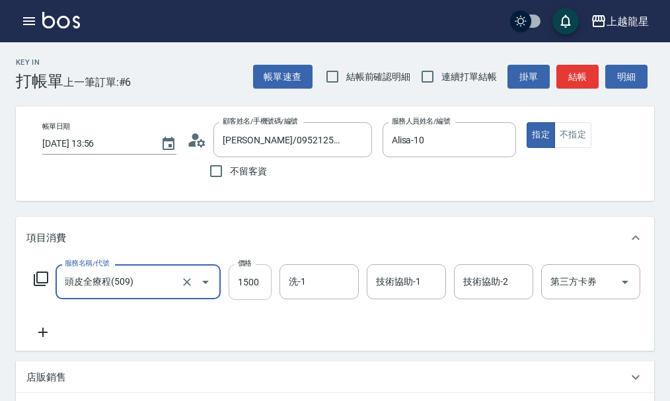
type input "頭皮全療程(509)"
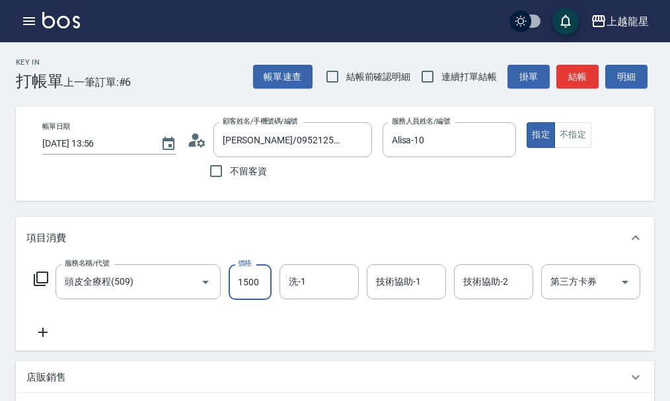
click at [268, 300] on input "1500" at bounding box center [250, 282] width 43 height 36
type input "1200"
click at [309, 293] on input "洗-1" at bounding box center [318, 281] width 67 height 23
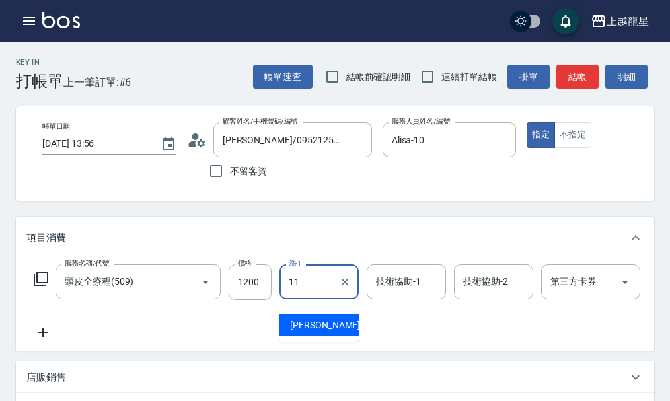
type input "[PERSON_NAME]-11"
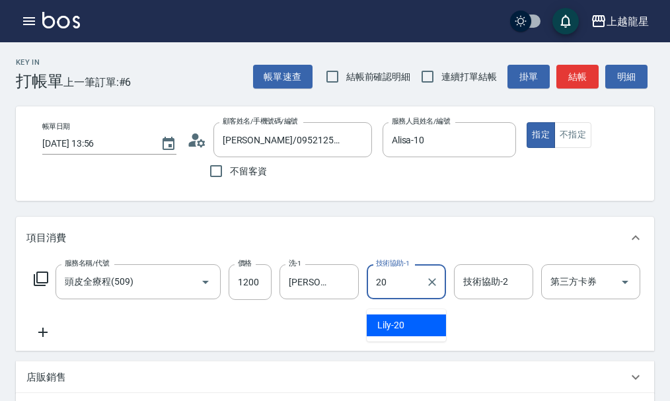
type input "Lily-20"
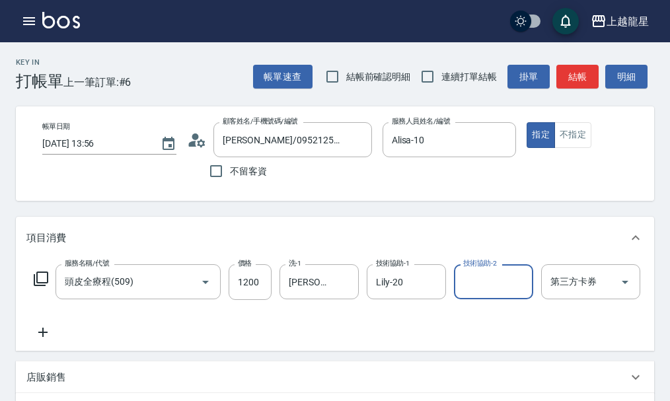
click at [474, 292] on input "技術協助-2" at bounding box center [493, 281] width 67 height 23
type input "[PERSON_NAME]-11"
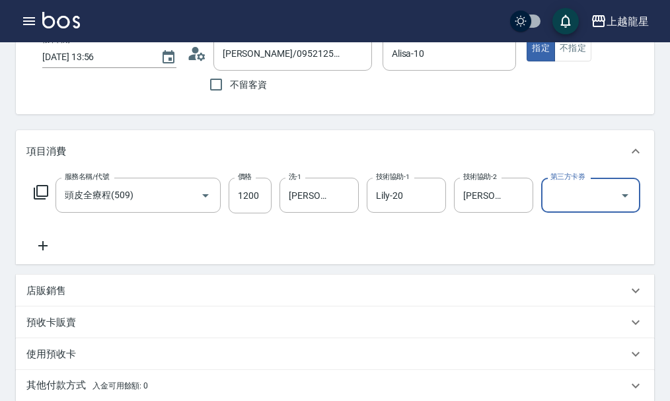
scroll to position [66, 0]
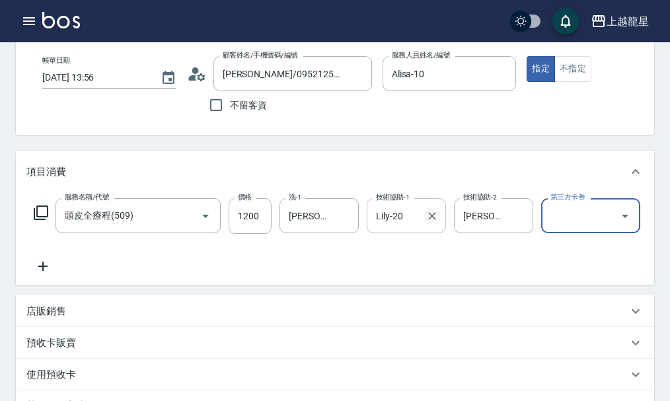
click at [435, 223] on icon "Clear" at bounding box center [432, 215] width 13 height 13
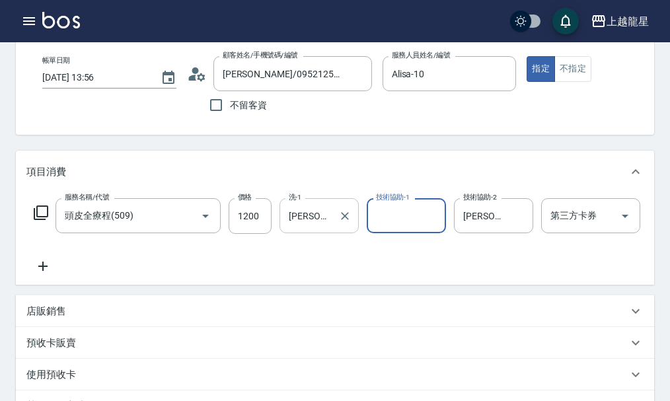
click at [322, 227] on input "[PERSON_NAME]-11" at bounding box center [309, 215] width 48 height 23
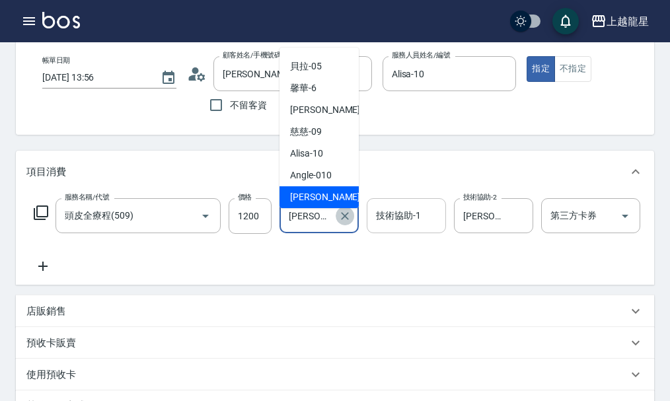
click at [340, 223] on icon "Clear" at bounding box center [344, 215] width 13 height 13
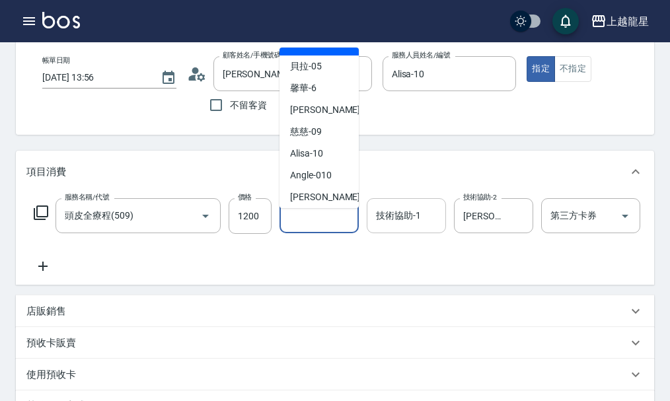
scroll to position [5, 0]
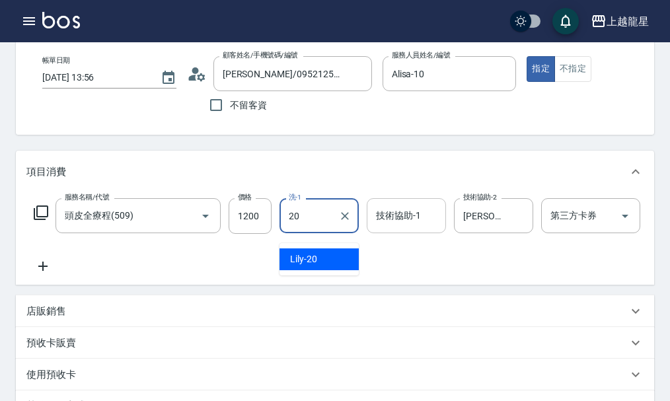
type input "Lily-20"
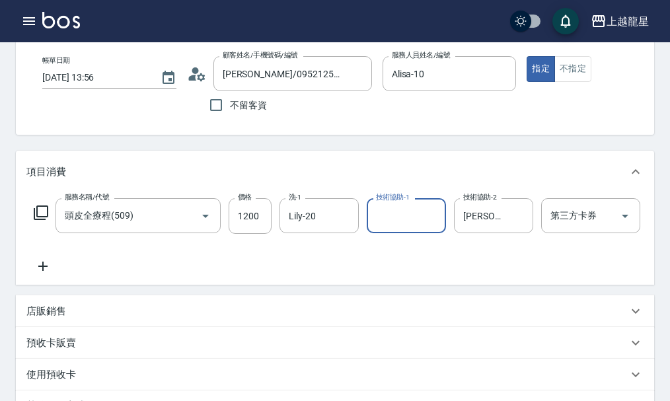
click at [315, 261] on div "服務名稱/代號 頭皮全療程(509) 服務名稱/代號 價格 1200 價格 洗-1 Lily-20 洗-1 技術協助-1 技術協助-1 技術協助-2 [PER…" at bounding box center [353, 236] width 655 height 76
click at [398, 227] on input "技術協助-1" at bounding box center [406, 215] width 67 height 23
type input "[PERSON_NAME]-11"
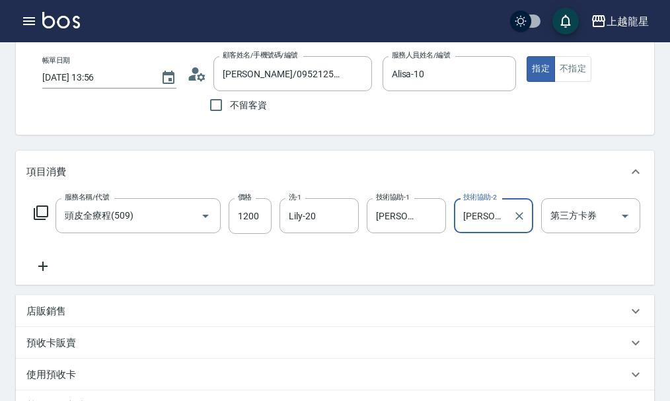
click at [354, 272] on div "服務名稱/代號 頭皮全療程(509) 服務名稱/代號 價格 1200 價格 洗-1 Lily-20 洗-1 技術協助-1 [PERSON_NAME]-11 技…" at bounding box center [353, 236] width 655 height 76
click at [44, 271] on icon at bounding box center [42, 266] width 9 height 9
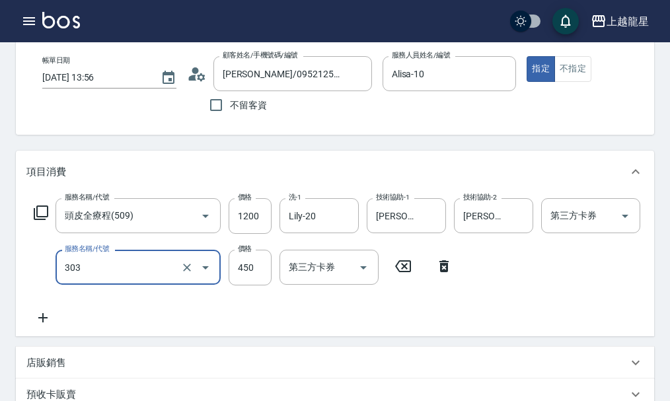
type input "剪髮(303)"
click at [48, 322] on icon at bounding box center [42, 317] width 9 height 9
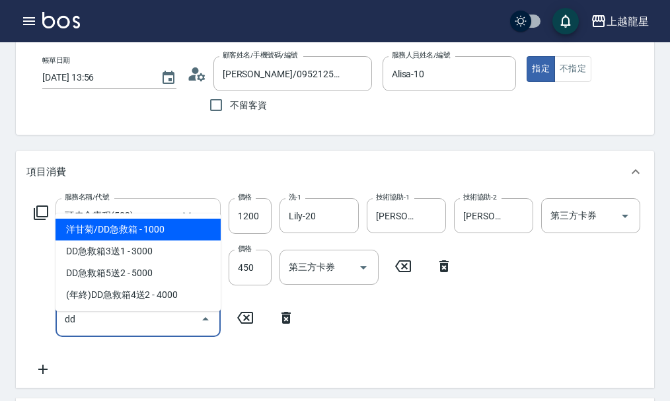
click at [164, 227] on span "洋甘菊/DD急救箱 - 1000" at bounding box center [138, 230] width 165 height 22
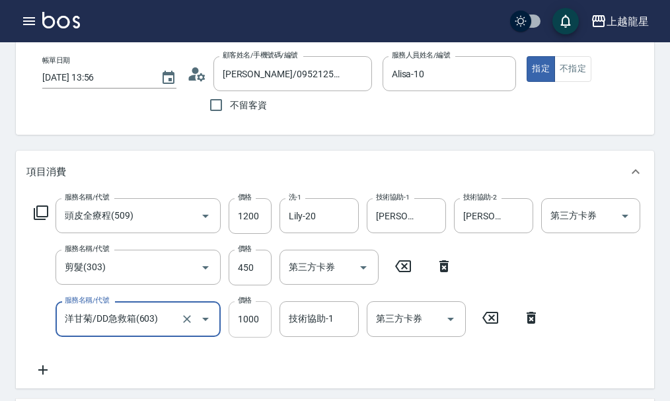
type input "洋甘菊/DD急救箱(603)"
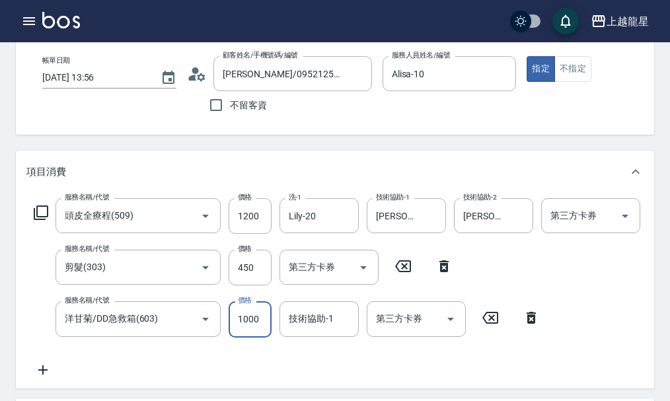
click at [263, 330] on input "1000" at bounding box center [250, 319] width 43 height 36
type input "800"
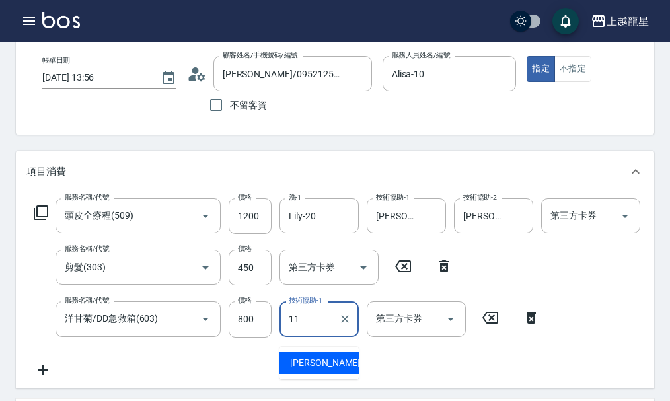
type input "[PERSON_NAME]-11"
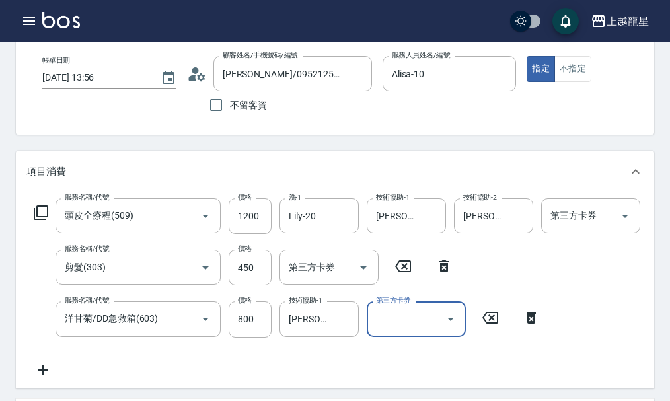
click at [293, 361] on div "服務名稱/代號 頭皮全療程(509) 服務名稱/代號 價格 1200 價格 洗-1 Lily-20 洗-1 技術協助-1 [PERSON_NAME]-11 技…" at bounding box center [353, 287] width 655 height 179
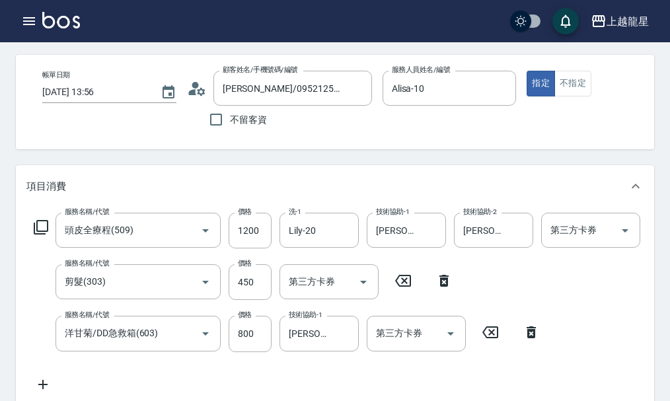
scroll to position [0, 0]
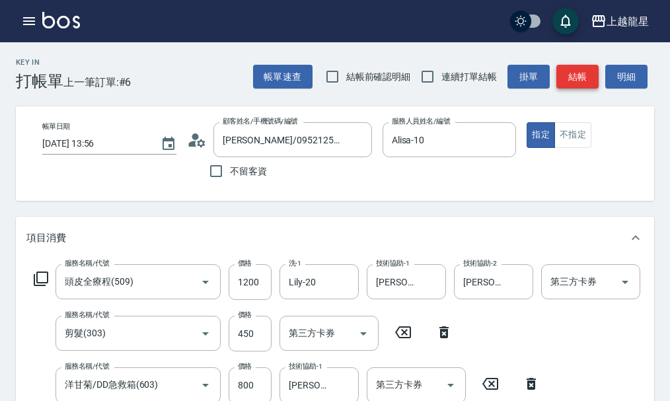
click at [584, 69] on button "結帳" at bounding box center [577, 77] width 42 height 24
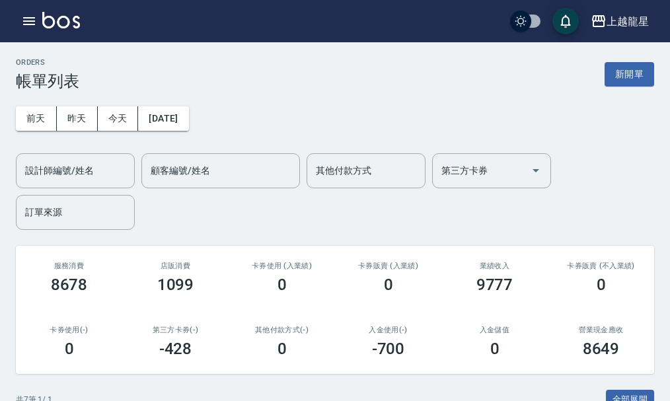
click at [63, 28] on link at bounding box center [61, 21] width 38 height 19
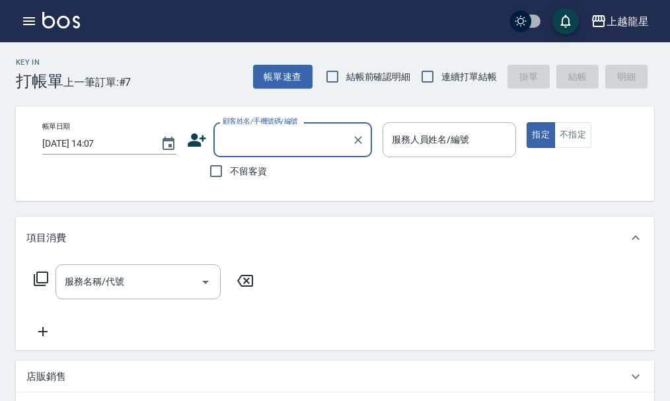
click at [245, 142] on input "顧客姓名/手機號碼/編號" at bounding box center [282, 139] width 127 height 23
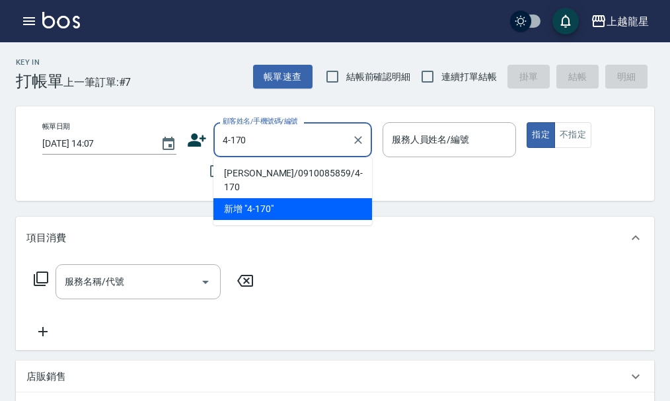
click at [276, 172] on li "[PERSON_NAME]/0910085859/4-170" at bounding box center [292, 181] width 159 height 36
type input "[PERSON_NAME]/0910085859/4-170"
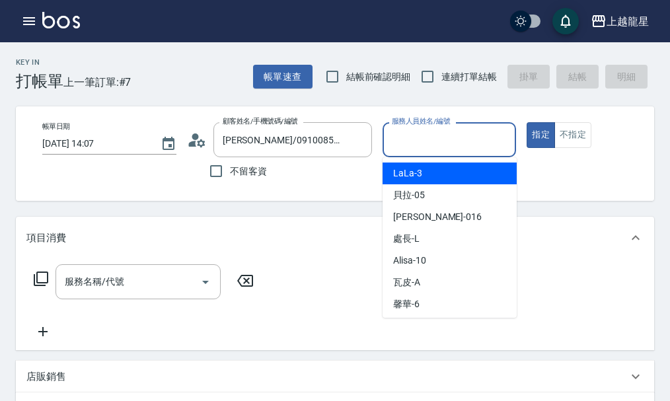
click at [427, 148] on input "服務人員姓名/編號" at bounding box center [450, 139] width 122 height 23
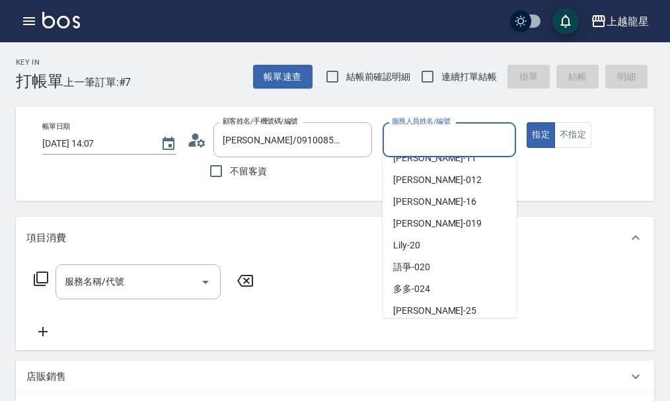
scroll to position [243, 0]
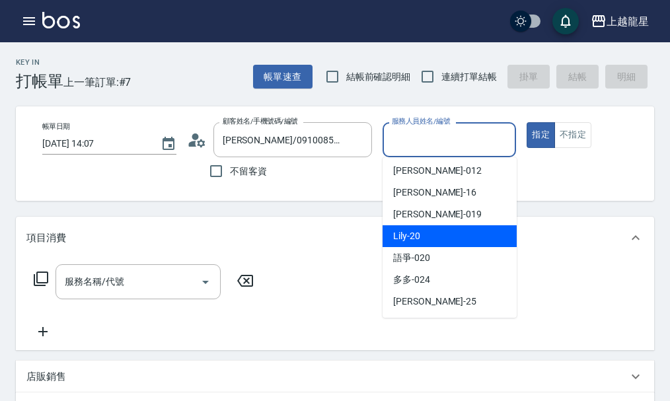
click at [417, 236] on span "Lily -20" at bounding box center [406, 236] width 27 height 14
type input "Lily-20"
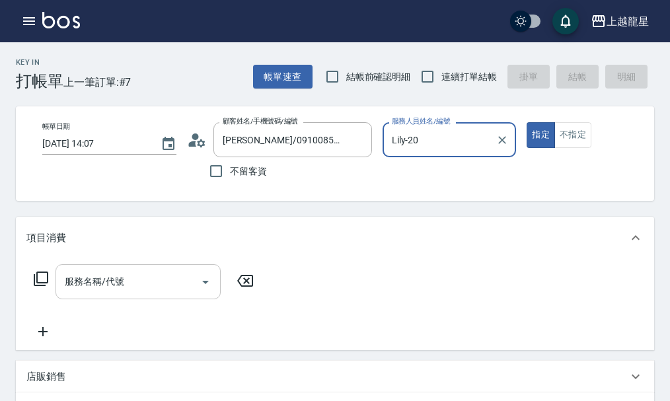
click at [140, 293] on input "服務名稱/代號" at bounding box center [127, 281] width 133 height 23
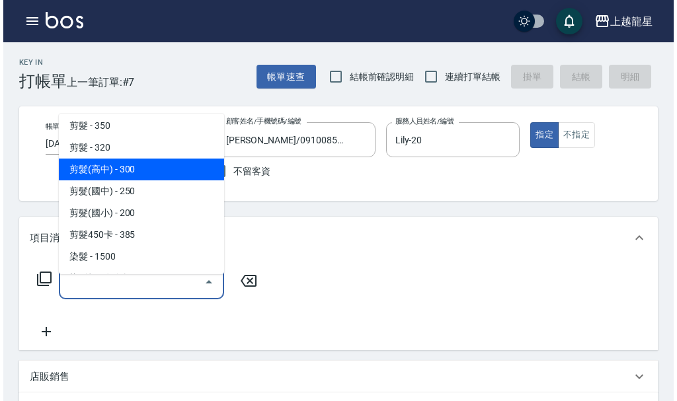
scroll to position [264, 0]
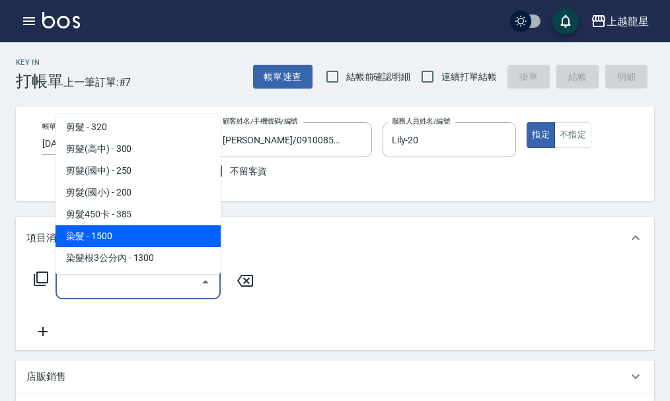
click at [92, 241] on span "染髮 - 1500" at bounding box center [138, 236] width 165 height 22
type input "染髮(400)"
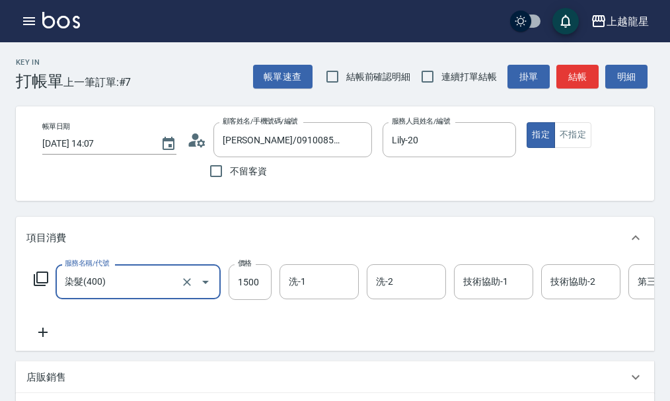
click at [199, 140] on icon at bounding box center [197, 140] width 20 height 20
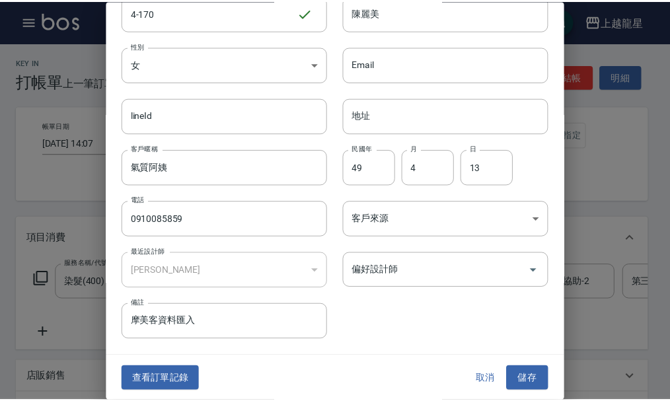
scroll to position [57, 0]
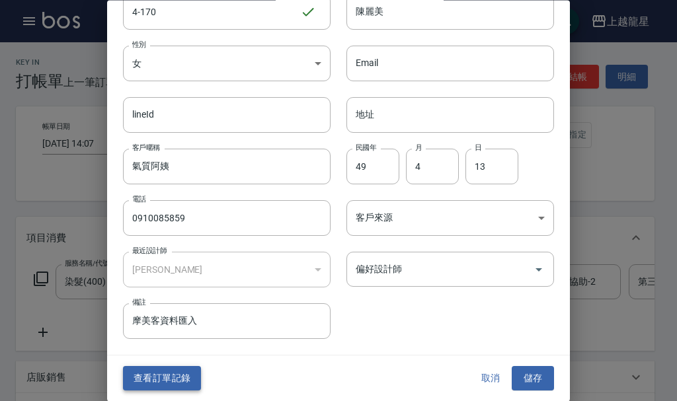
click at [169, 377] on button "查看訂單記錄" at bounding box center [162, 379] width 78 height 24
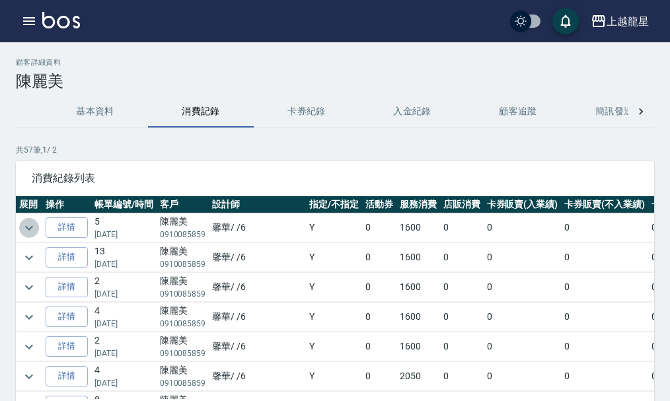
click at [30, 227] on icon "expand row" at bounding box center [29, 228] width 16 height 16
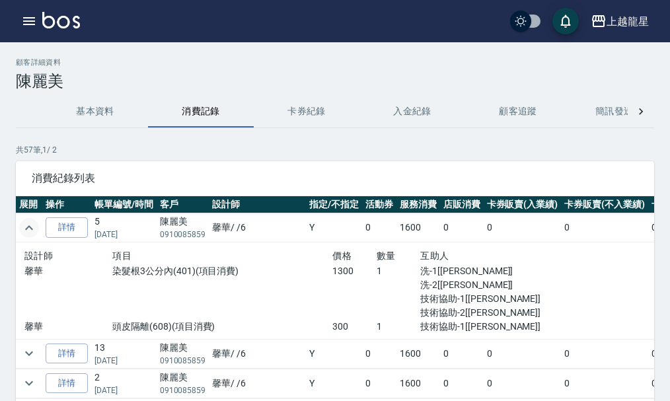
click at [64, 24] on img at bounding box center [61, 20] width 38 height 17
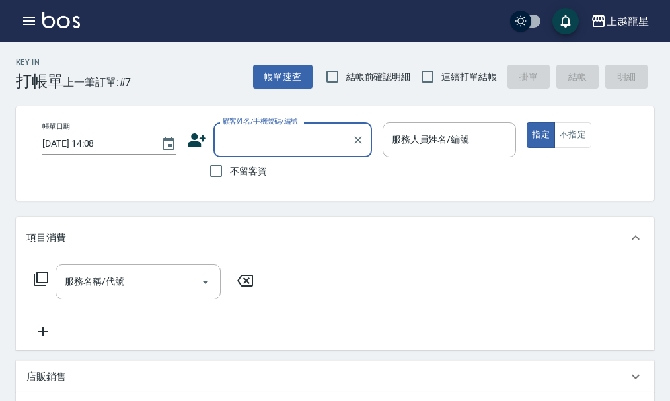
click at [229, 140] on input "顧客姓名/手機號碼/編號" at bounding box center [282, 139] width 127 height 23
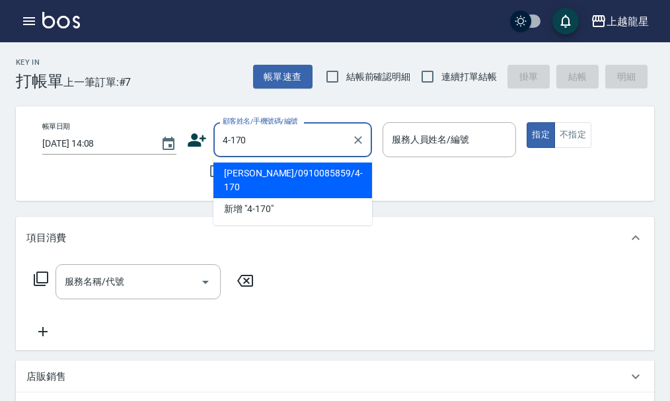
click at [274, 171] on li "[PERSON_NAME]/0910085859/4-170" at bounding box center [292, 181] width 159 height 36
type input "[PERSON_NAME]/0910085859/4-170"
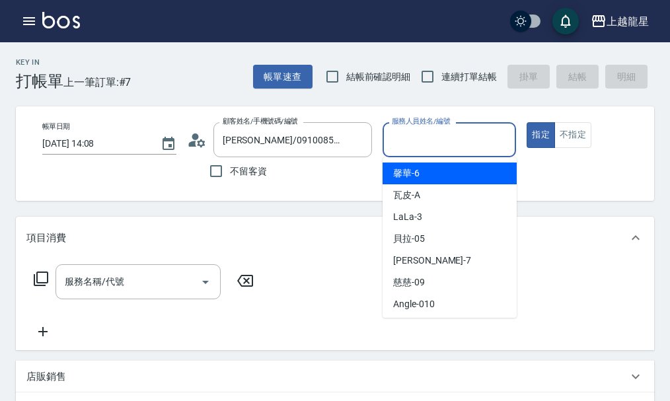
click at [408, 147] on input "服務人員姓名/編號" at bounding box center [450, 139] width 122 height 23
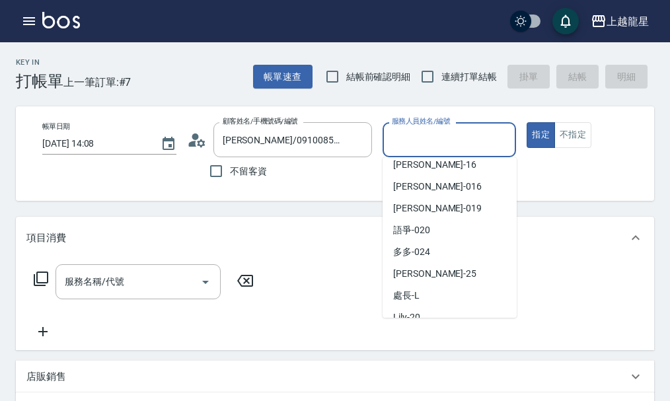
scroll to position [243, 0]
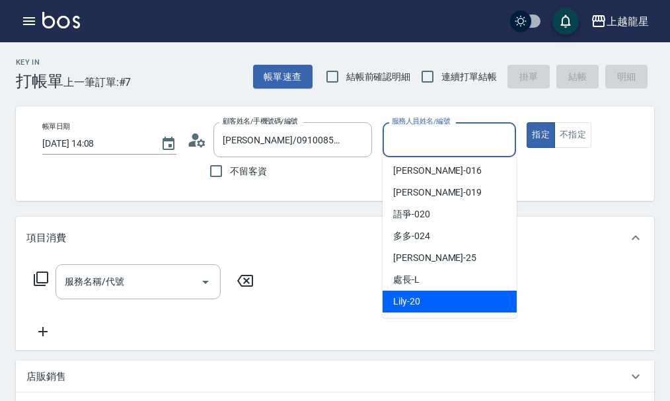
click at [432, 304] on div "Lily -20" at bounding box center [450, 302] width 134 height 22
type input "Lily-20"
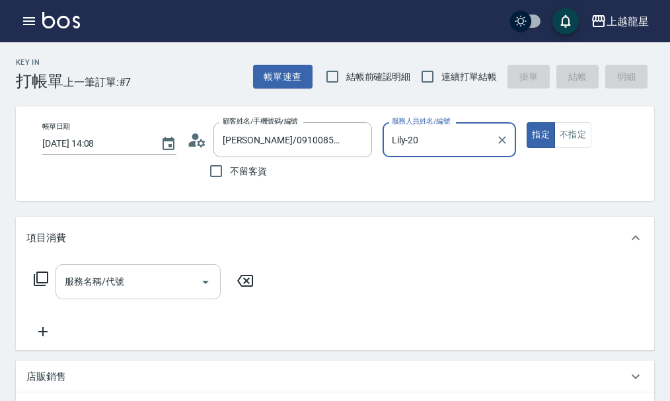
click at [82, 289] on div "服務名稱/代號 服務名稱/代號" at bounding box center [138, 281] width 165 height 35
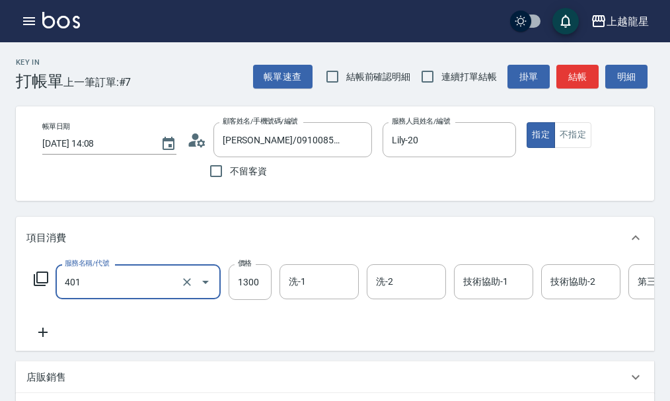
type input "染髮根3公分內(401)"
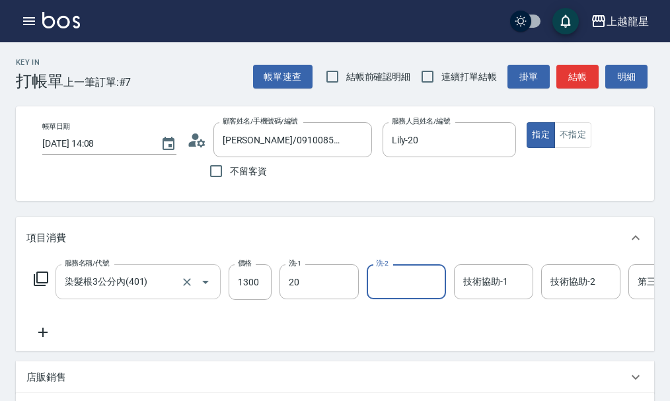
type input "Lily-20"
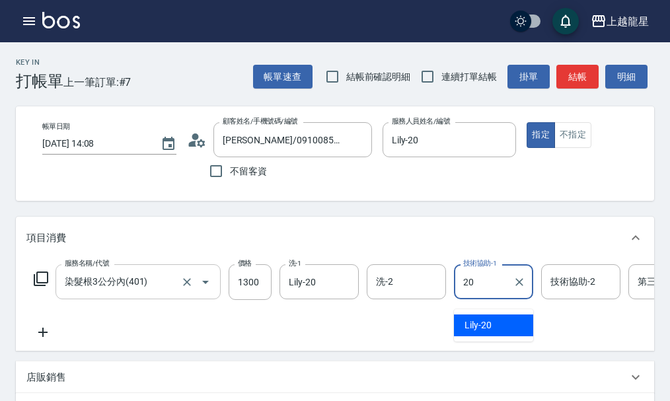
type input "Lily-20"
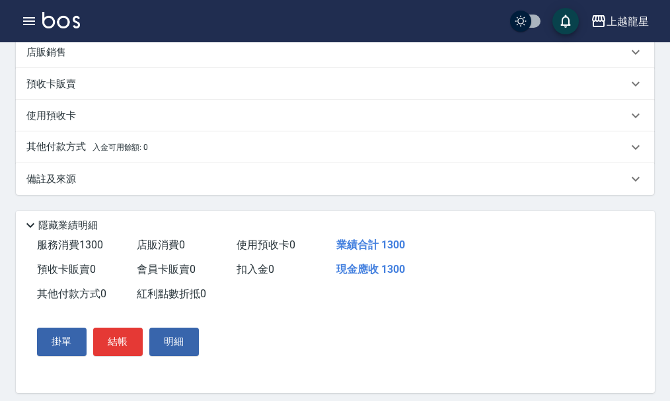
scroll to position [330, 0]
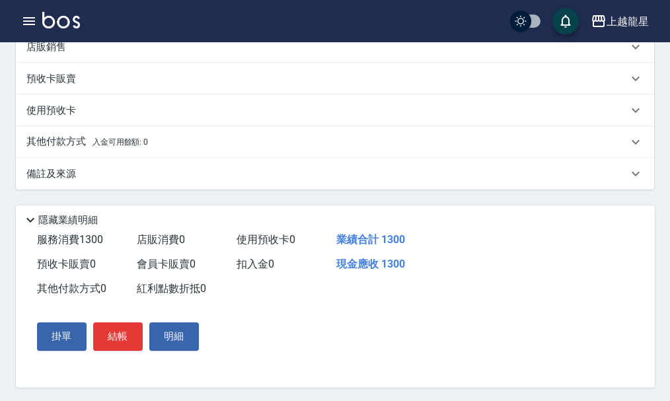
click at [141, 54] on div "店販銷售" at bounding box center [326, 47] width 601 height 14
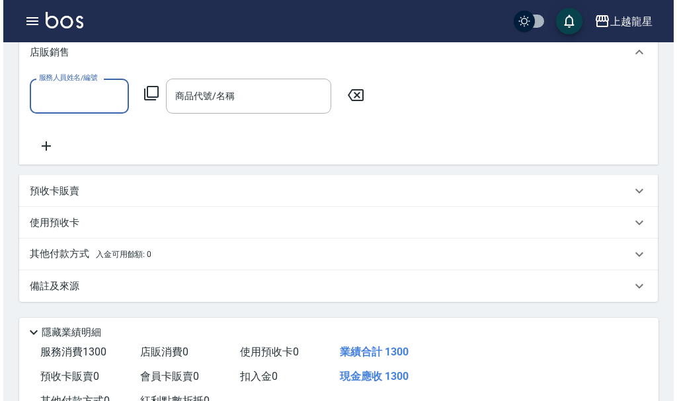
scroll to position [0, 0]
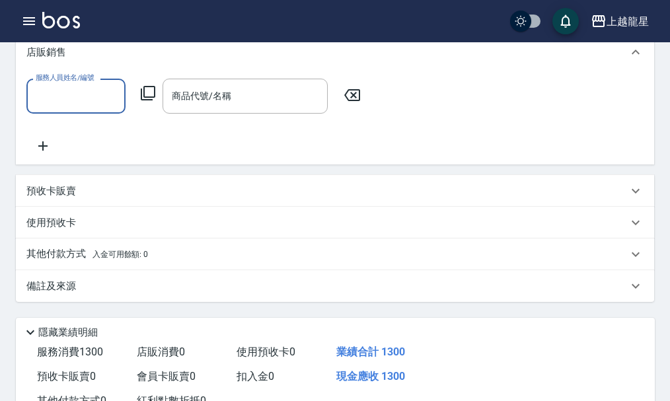
click at [155, 100] on icon at bounding box center [148, 93] width 15 height 15
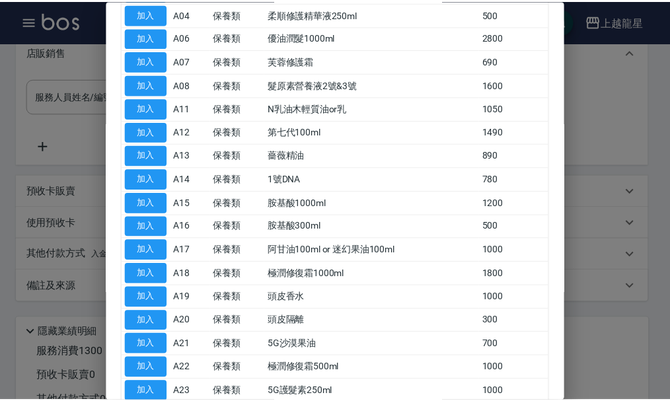
scroll to position [339, 0]
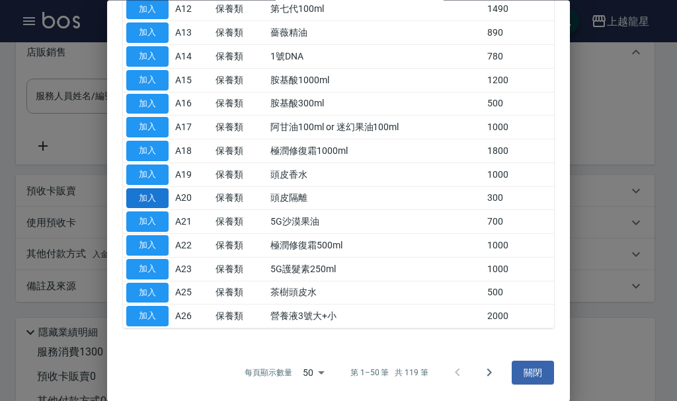
click at [152, 200] on button "加入" at bounding box center [147, 198] width 42 height 20
type input "頭皮隔離"
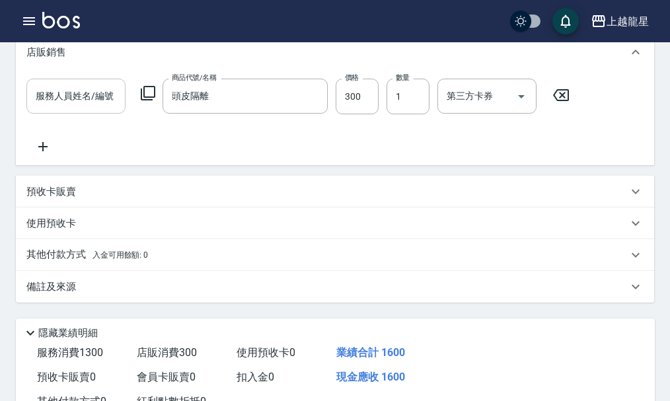
click at [75, 108] on input "服務人員姓名/編號" at bounding box center [75, 96] width 87 height 23
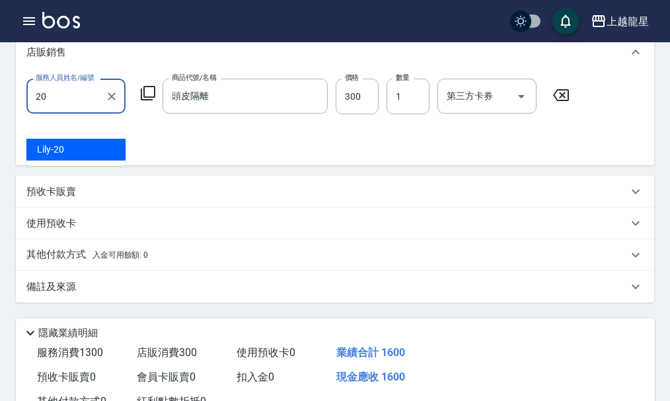
type input "Lily-20"
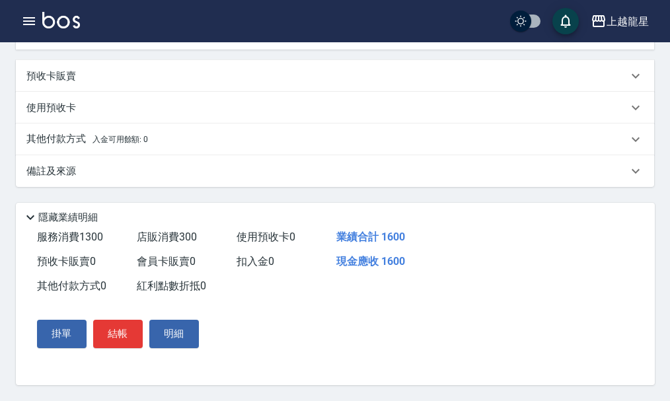
scroll to position [472, 0]
click at [100, 340] on button "結帳" at bounding box center [118, 334] width 50 height 28
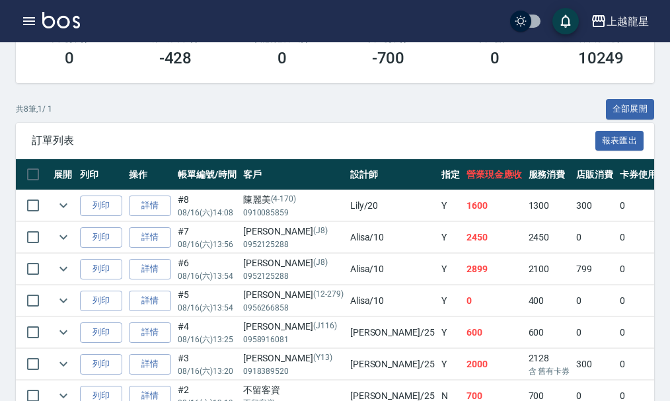
scroll to position [395, 0]
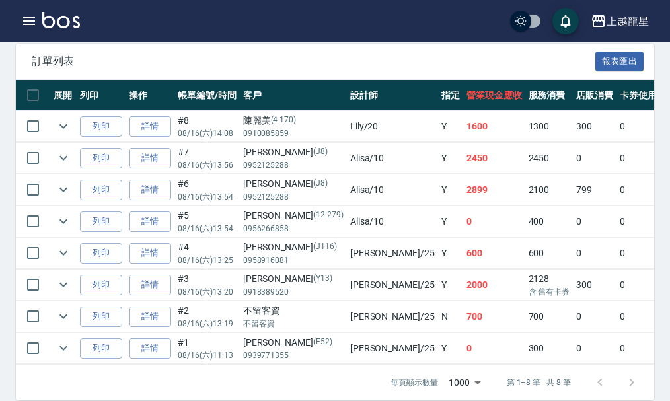
scroll to position [395, 0]
